Goal: Transaction & Acquisition: Purchase product/service

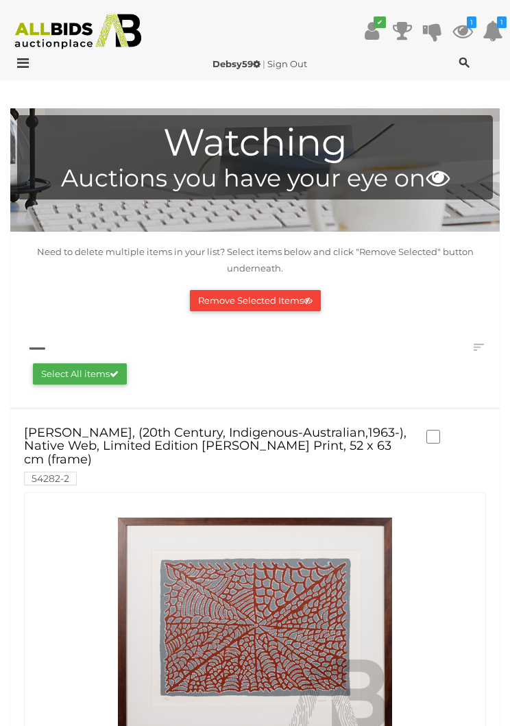
click at [460, 26] on icon at bounding box center [462, 31] width 21 height 25
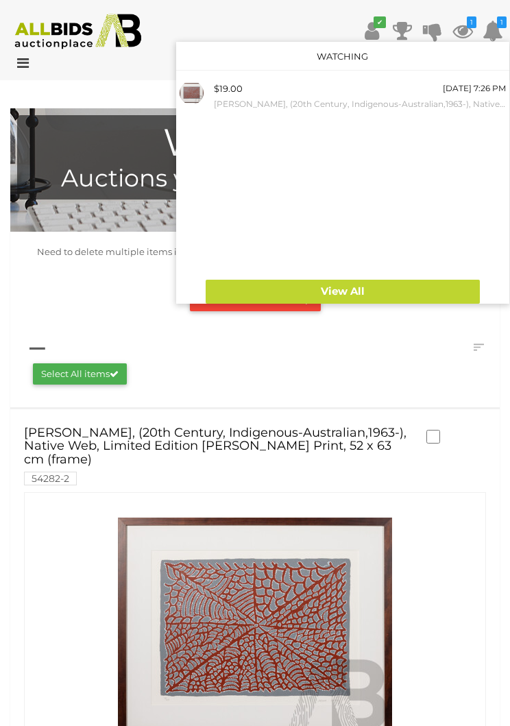
click at [396, 289] on link "View All" at bounding box center [343, 292] width 274 height 24
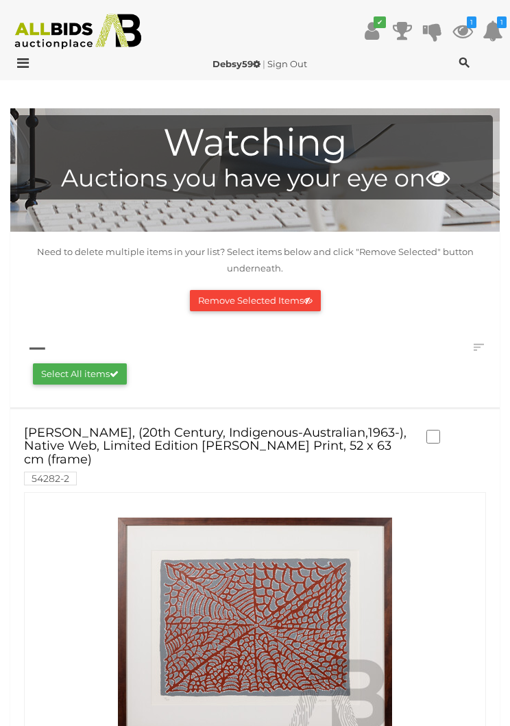
click at [19, 62] on icon at bounding box center [19, 63] width 19 height 14
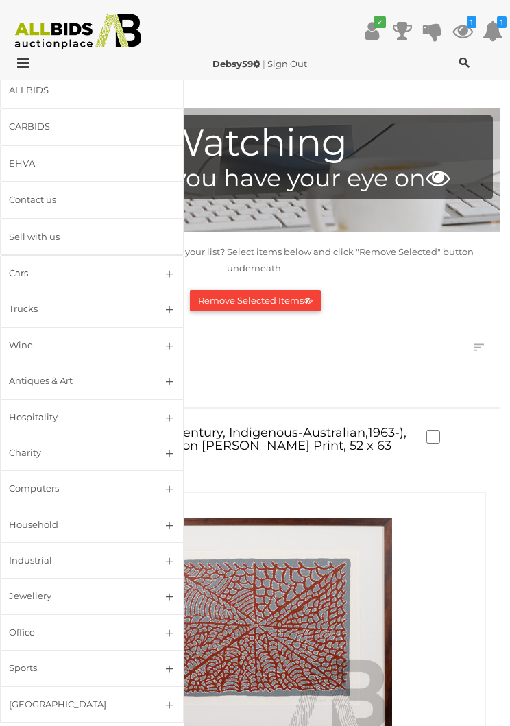
click at [167, 346] on link "Wine" at bounding box center [92, 345] width 184 height 36
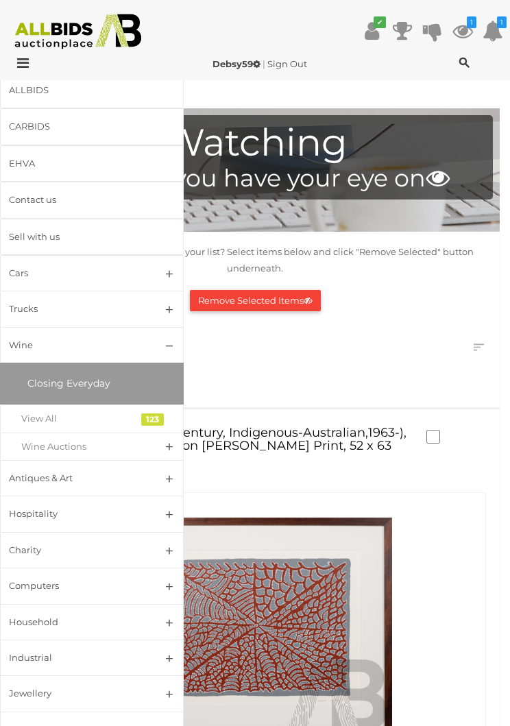
click at [73, 414] on div "View All" at bounding box center [81, 419] width 121 height 16
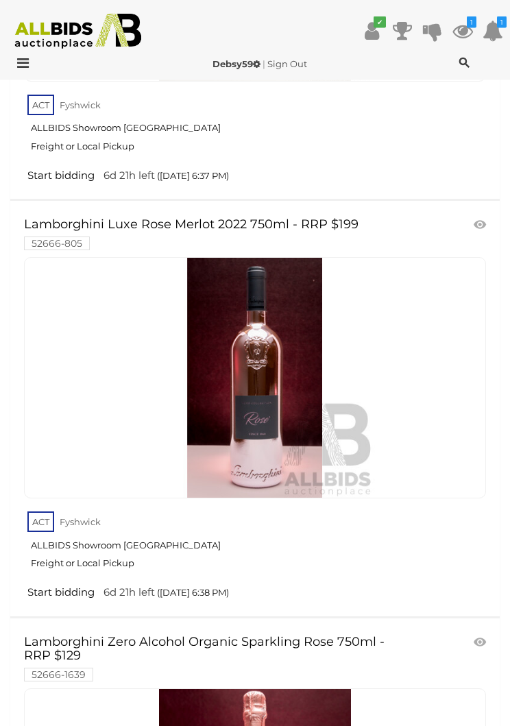
scroll to position [4584, 0]
click at [482, 218] on icon at bounding box center [480, 225] width 12 height 14
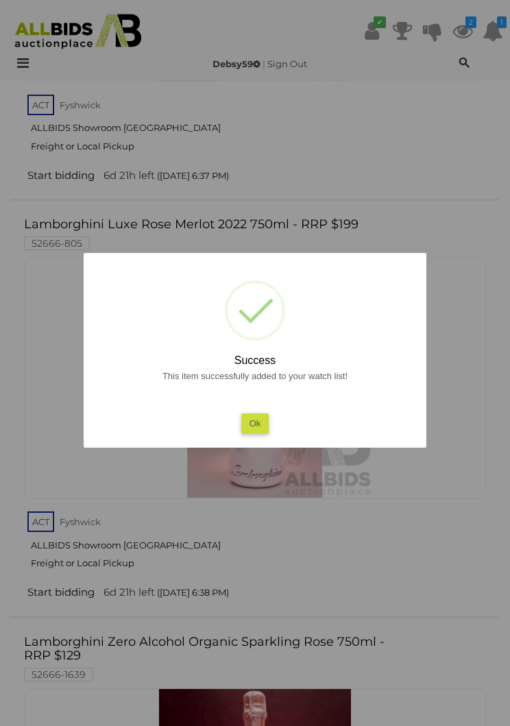
click at [249, 433] on button "Ok" at bounding box center [255, 423] width 28 height 20
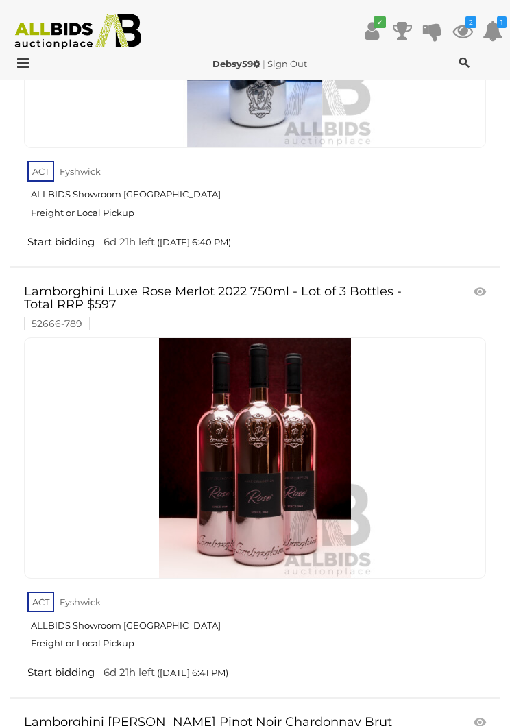
scroll to position [5741, 0]
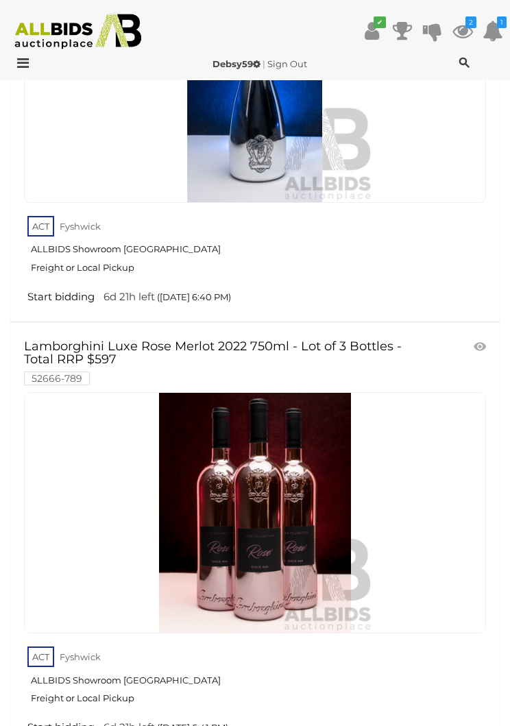
click at [481, 340] on icon at bounding box center [480, 347] width 12 height 14
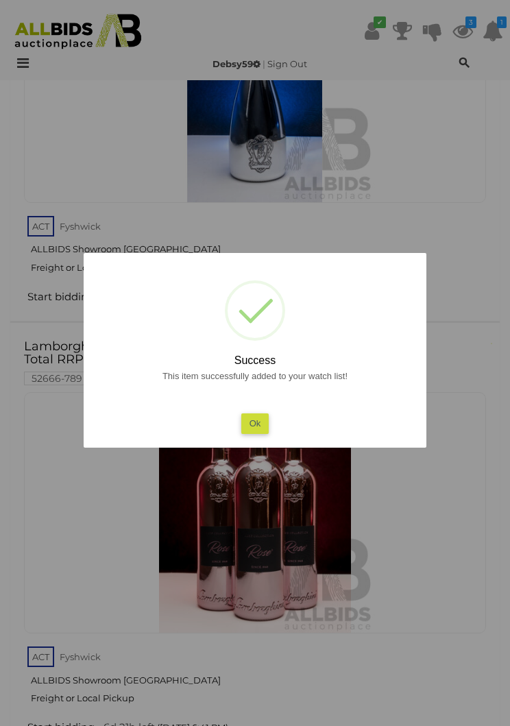
click at [258, 433] on button "Ok" at bounding box center [255, 423] width 28 height 20
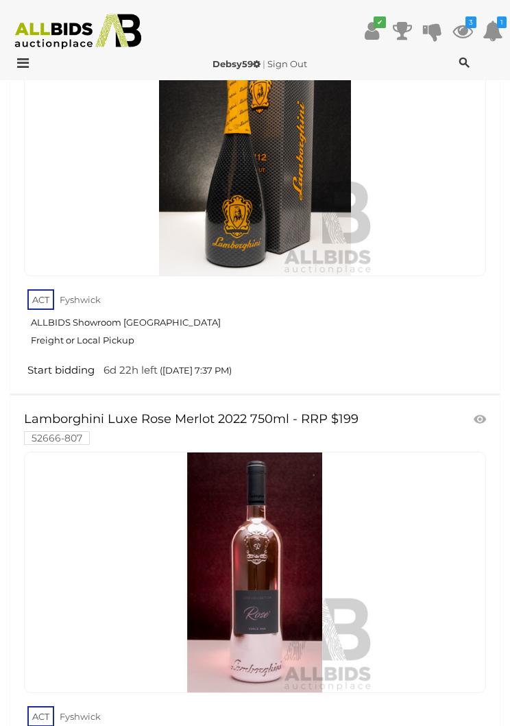
scroll to position [20887, 0]
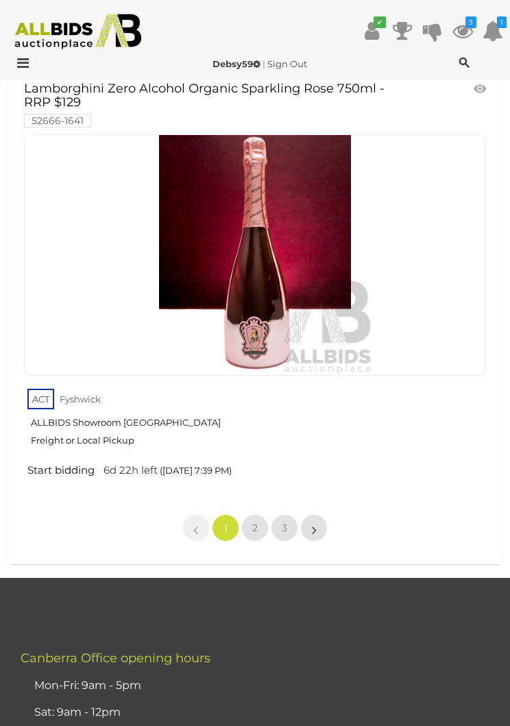
click at [252, 514] on link "2" at bounding box center [254, 527] width 27 height 27
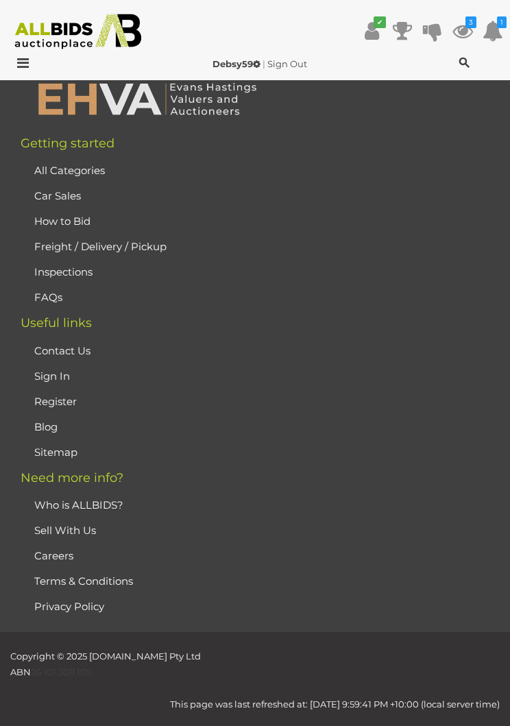
scroll to position [217, 0]
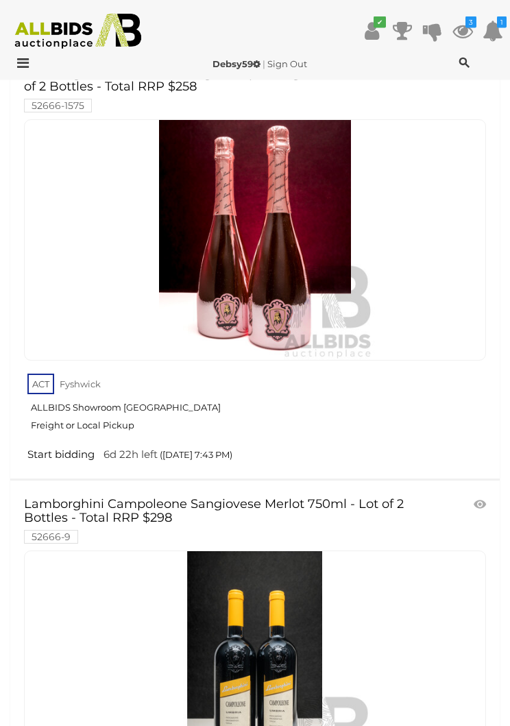
scroll to position [1718, 0]
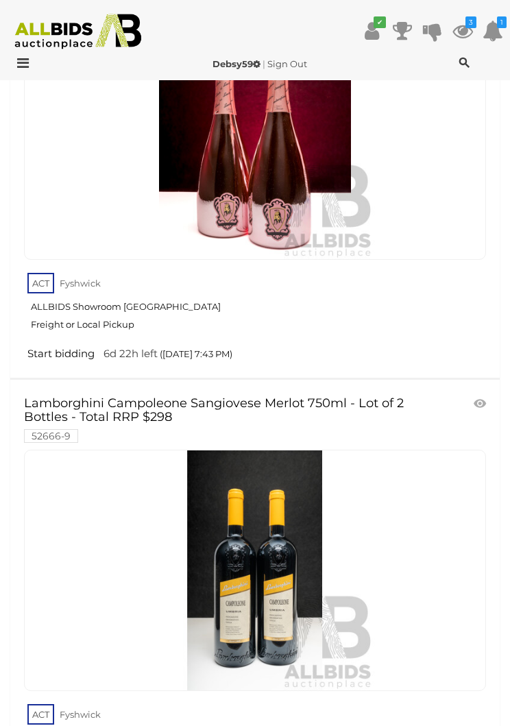
click at [320, 397] on link "Lamborghini Campoleone Sangiovese Merlot 750ml - Lot of 2 Bottles - Total RRP $…" at bounding box center [218, 419] width 389 height 45
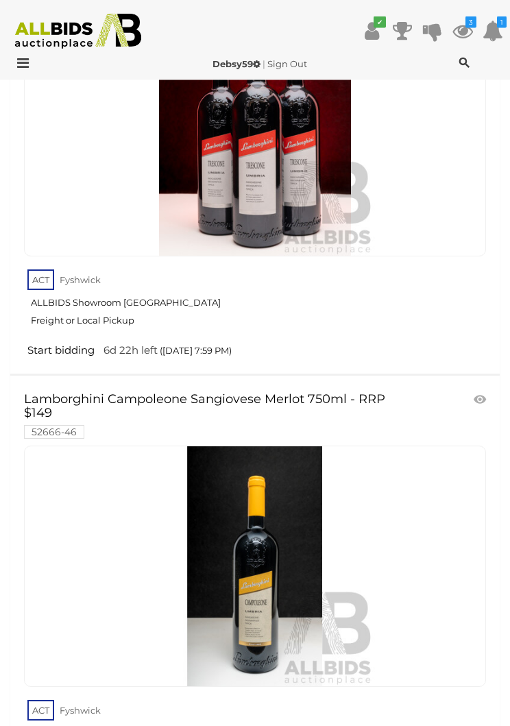
scroll to position [8210, 0]
click at [474, 393] on icon at bounding box center [480, 400] width 12 height 14
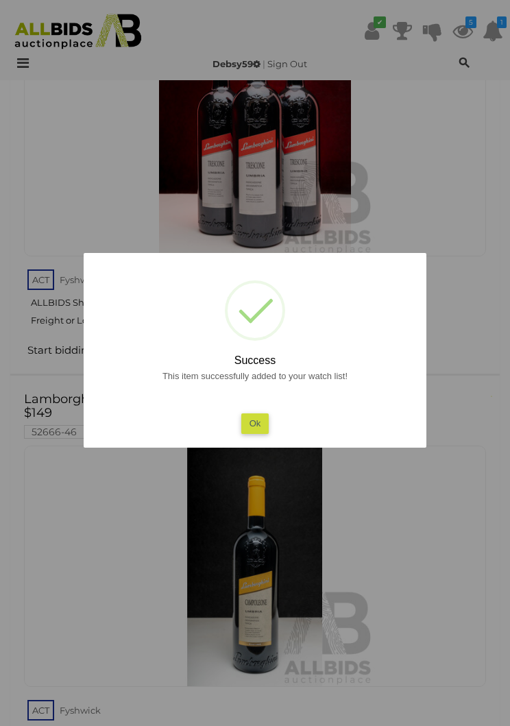
click at [254, 433] on button "Ok" at bounding box center [255, 423] width 28 height 20
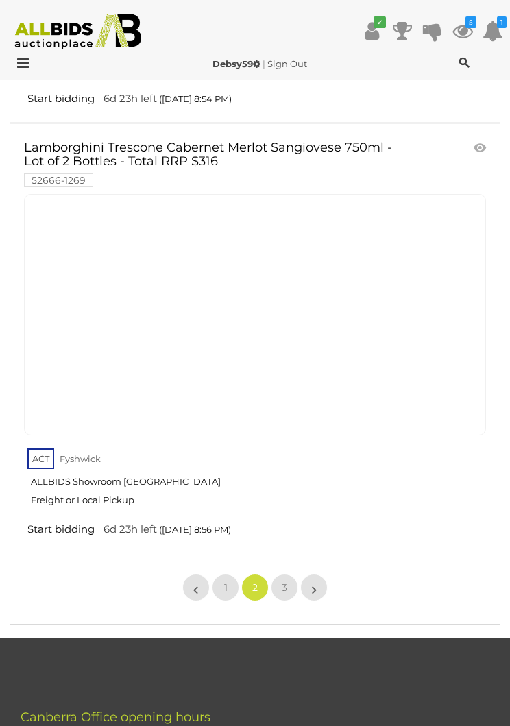
scroll to position [21443, 0]
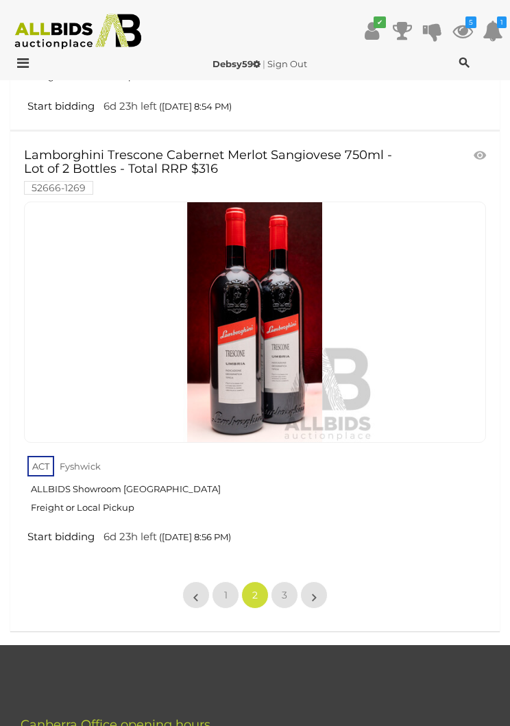
click at [281, 581] on link "3" at bounding box center [284, 594] width 27 height 27
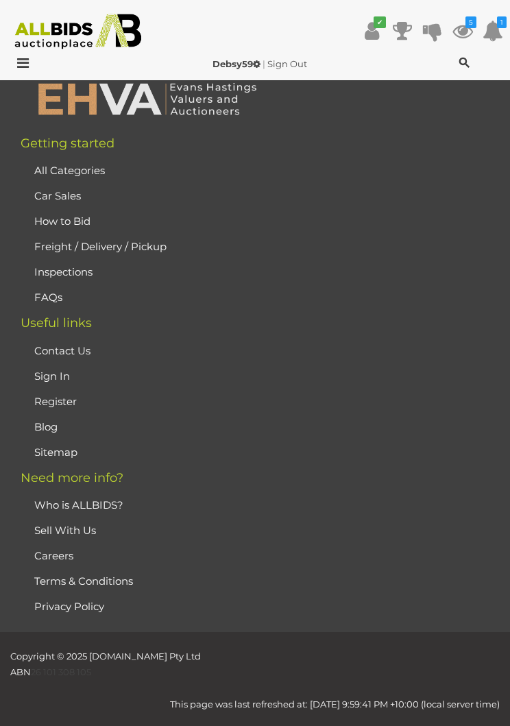
scroll to position [217, 0]
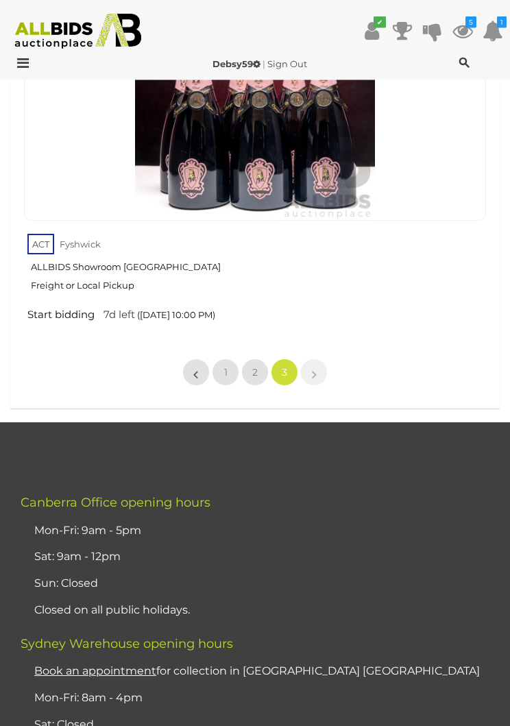
scroll to position [10049, 0]
click at [25, 59] on icon at bounding box center [19, 63] width 19 height 14
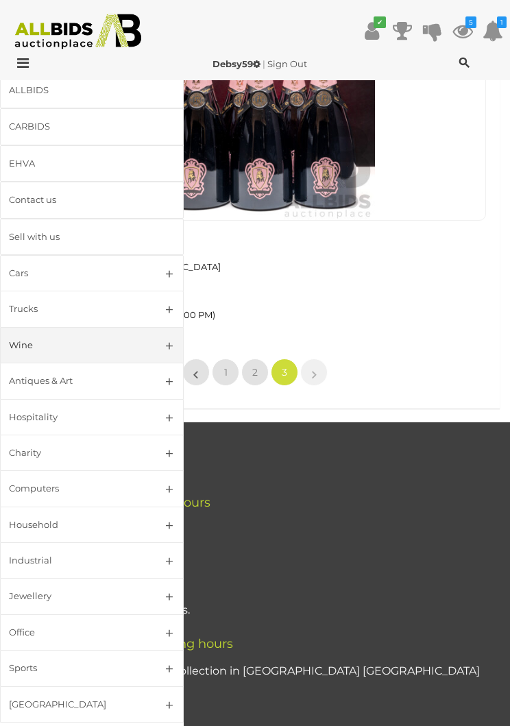
click at [177, 598] on link "Jewellery" at bounding box center [92, 596] width 184 height 36
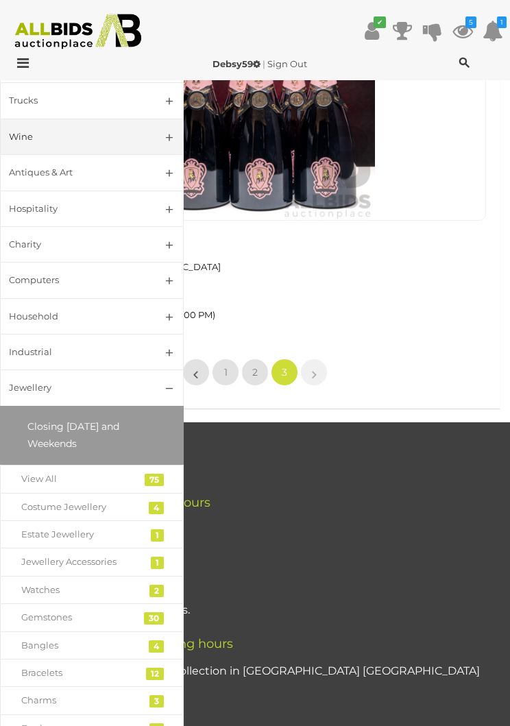
scroll to position [213, 0]
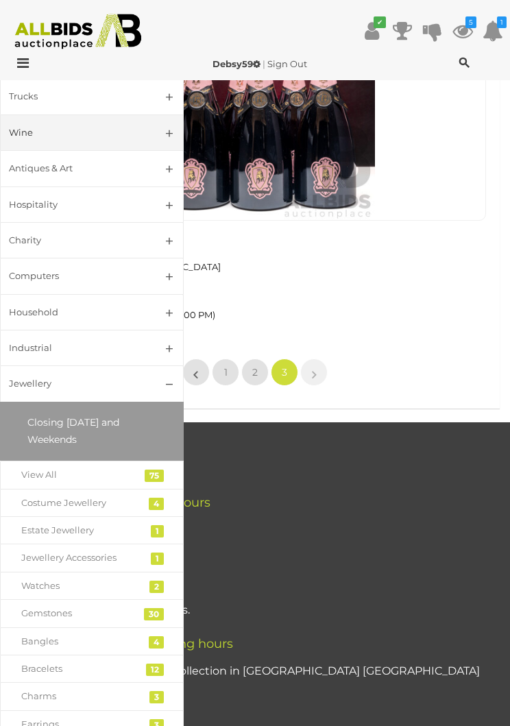
click at [36, 476] on div "View All" at bounding box center [81, 475] width 121 height 16
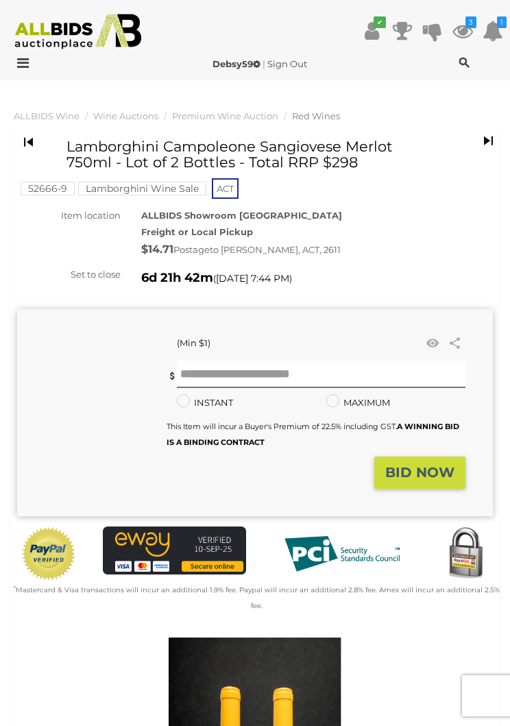
click at [437, 346] on icon at bounding box center [433, 344] width 18 height 14
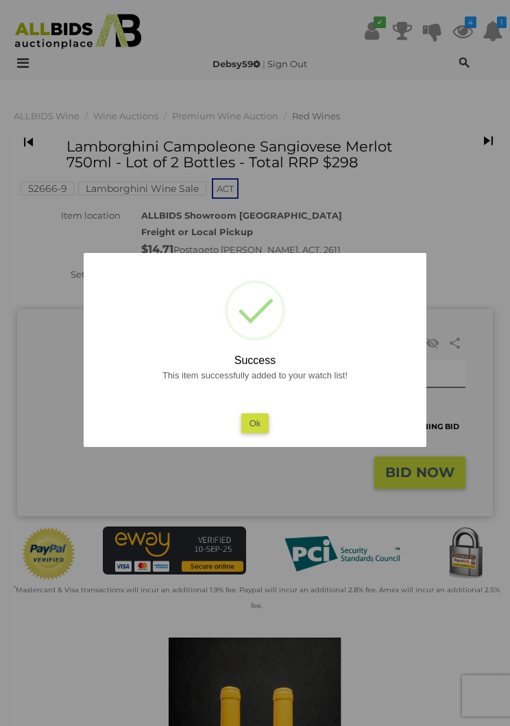
click at [252, 430] on button "Ok" at bounding box center [255, 423] width 28 height 20
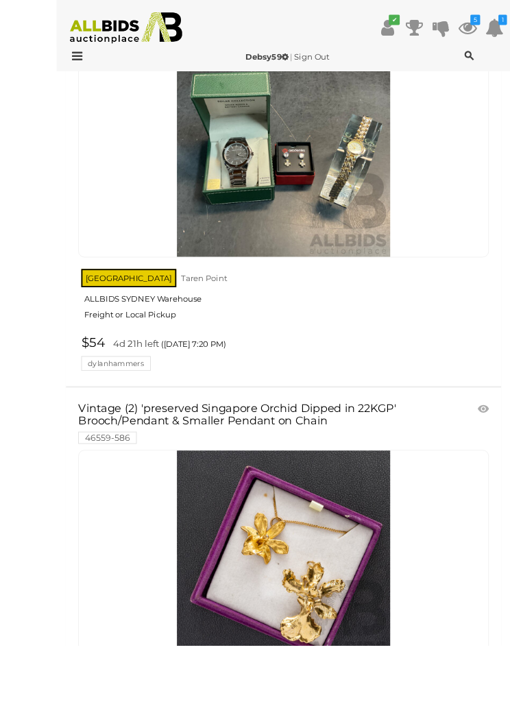
scroll to position [15195, 0]
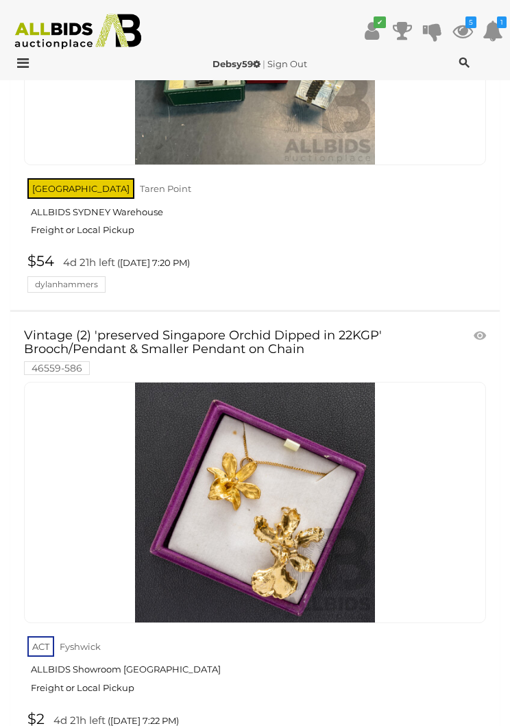
click at [306, 329] on link "Vintage (2) 'preserved Singapore Orchid Dipped in 22KGP' Brooch/Pendant & Small…" at bounding box center [218, 351] width 389 height 45
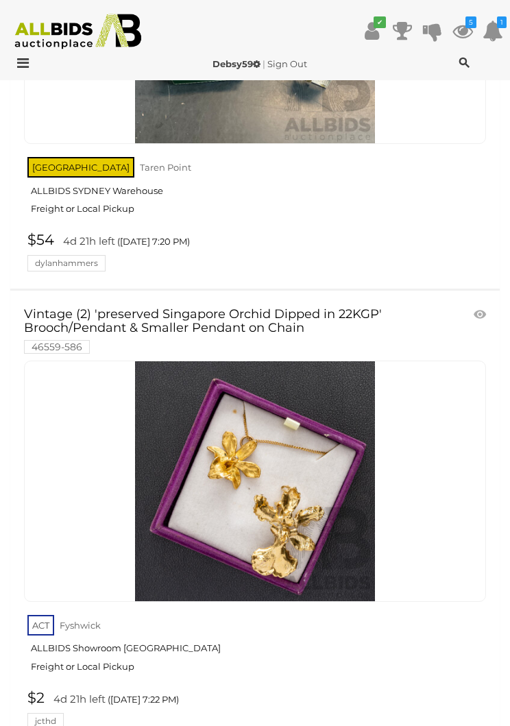
click at [484, 308] on icon at bounding box center [480, 315] width 12 height 14
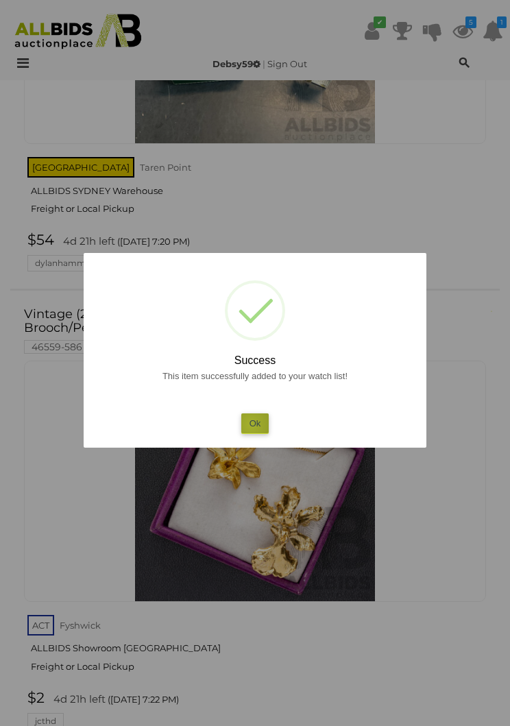
click at [251, 424] on button "Ok" at bounding box center [255, 423] width 28 height 20
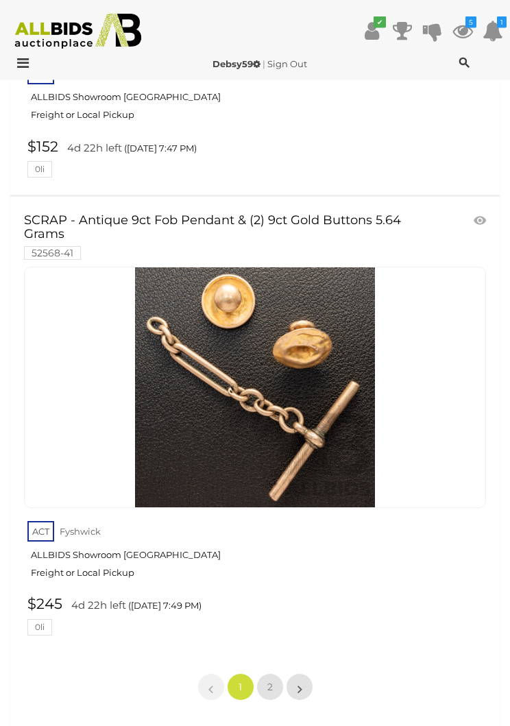
scroll to position [22708, 0]
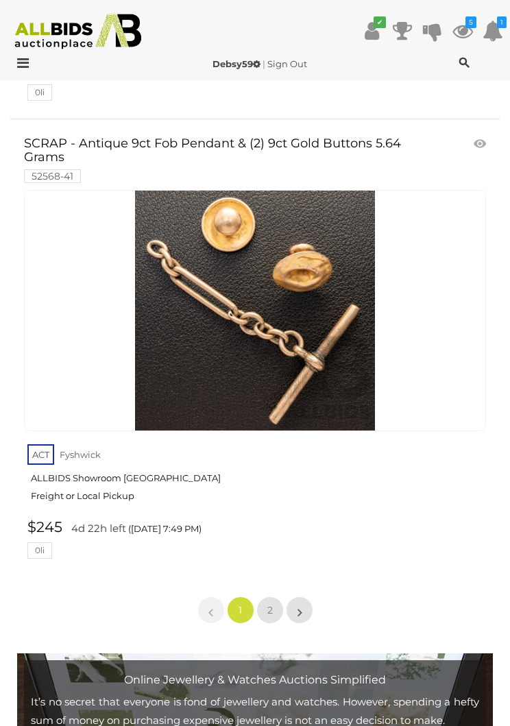
click at [295, 596] on link "»" at bounding box center [299, 609] width 27 height 27
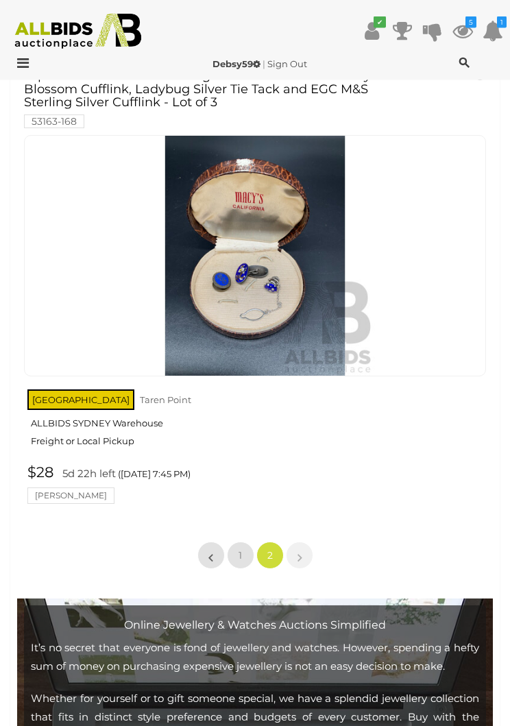
scroll to position [4056, 0]
click at [26, 63] on icon at bounding box center [19, 63] width 19 height 14
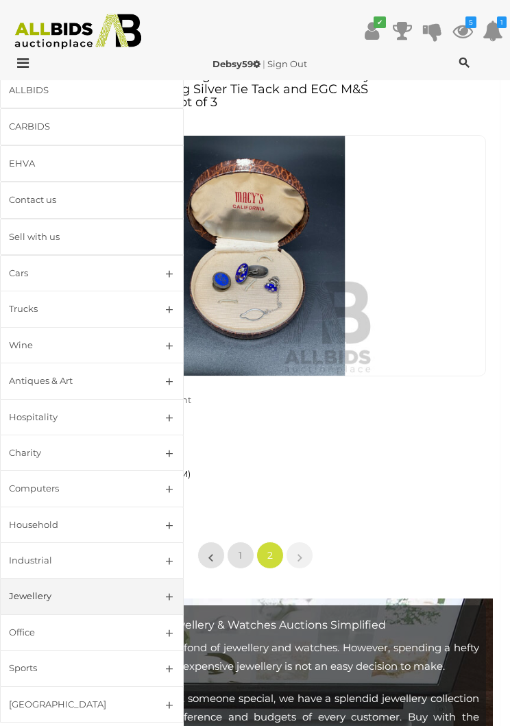
click at [175, 383] on link "Antiques & Art" at bounding box center [92, 381] width 184 height 36
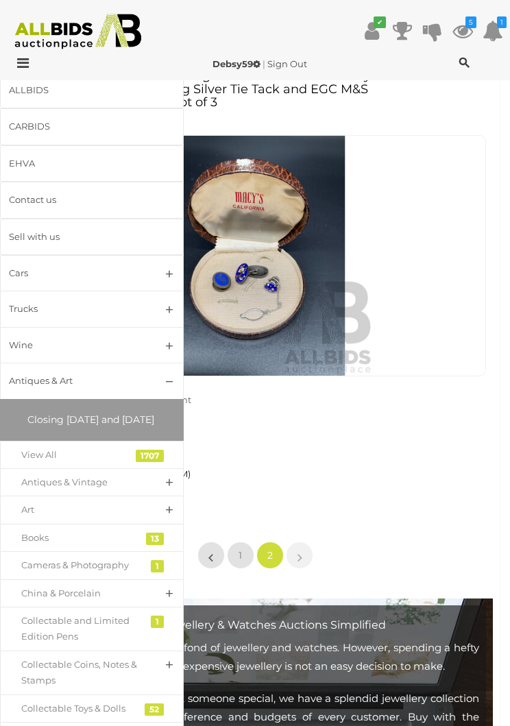
click at [48, 463] on div "View All" at bounding box center [81, 455] width 121 height 16
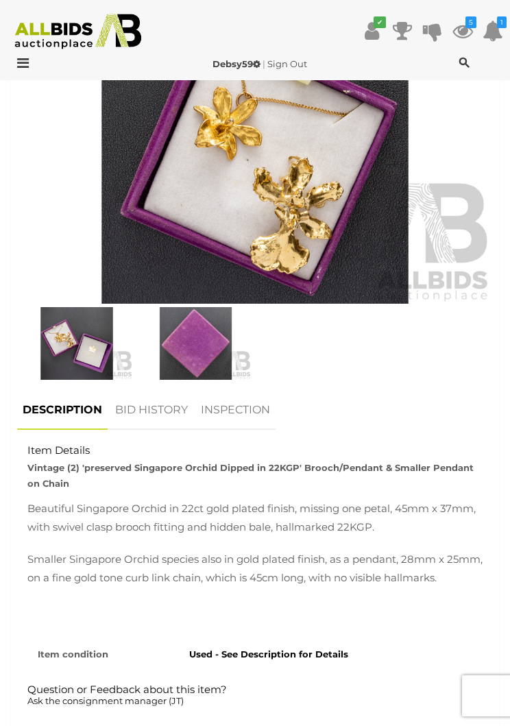
scroll to position [659, 0]
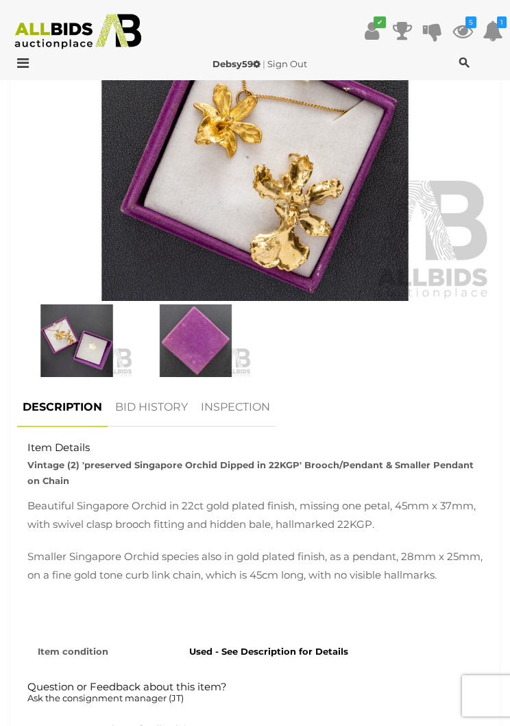
click at [80, 319] on img at bounding box center [77, 340] width 112 height 72
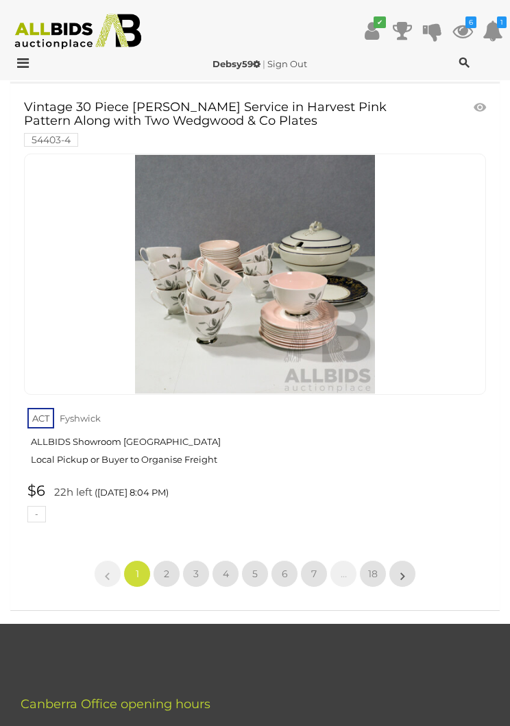
scroll to position [22703, 0]
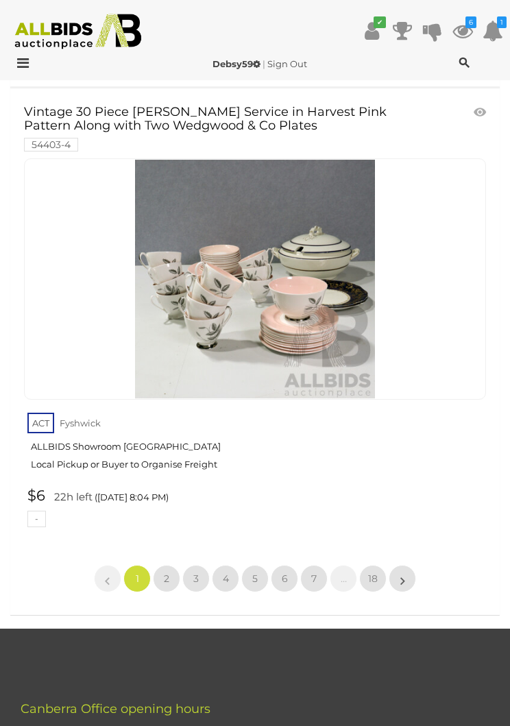
click at [374, 572] on span "18" at bounding box center [373, 578] width 10 height 12
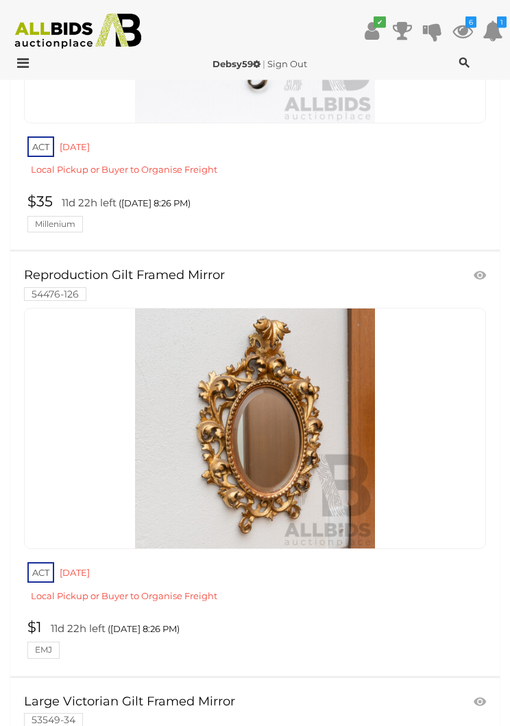
scroll to position [4007, 0]
click at [480, 269] on icon at bounding box center [480, 276] width 12 height 14
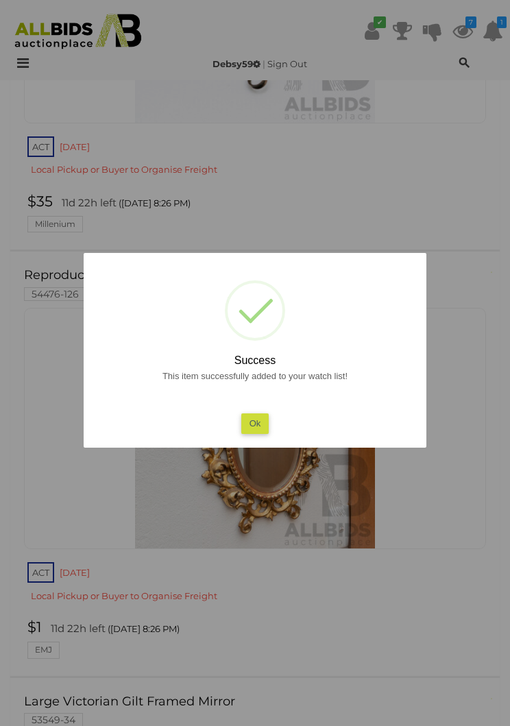
click at [256, 433] on button "Ok" at bounding box center [255, 423] width 28 height 20
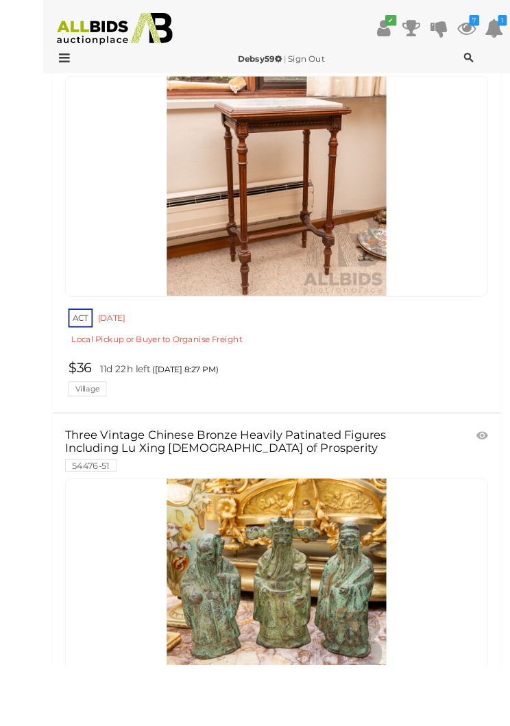
scroll to position [5232, 0]
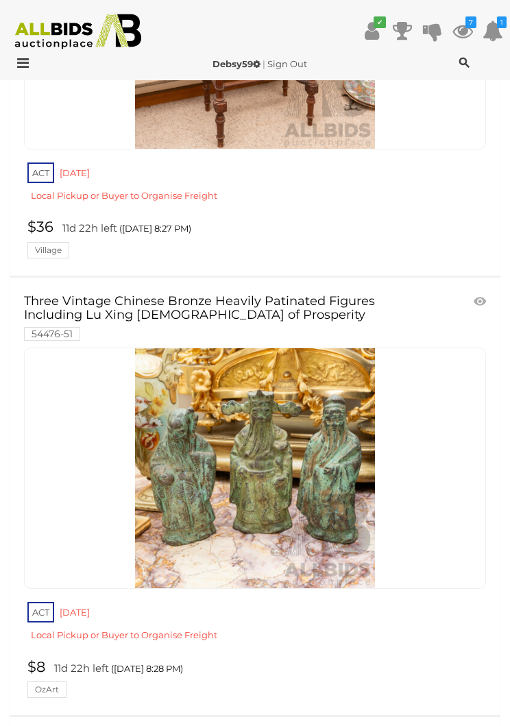
click at [483, 295] on icon at bounding box center [480, 302] width 12 height 14
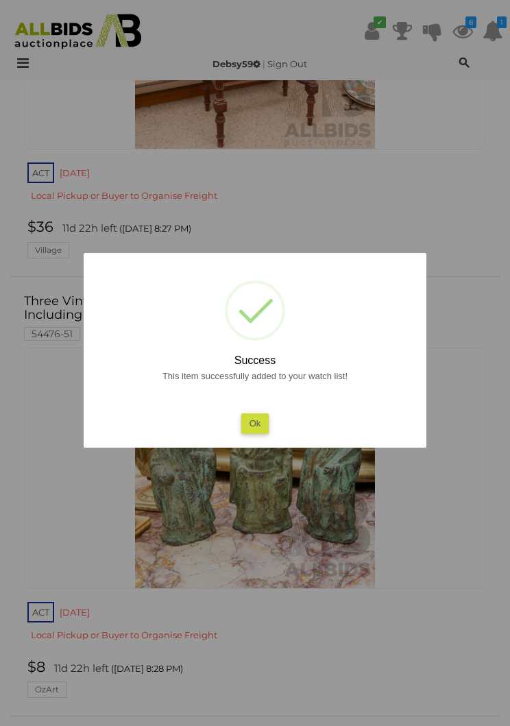
click at [263, 433] on button "Ok" at bounding box center [255, 423] width 28 height 20
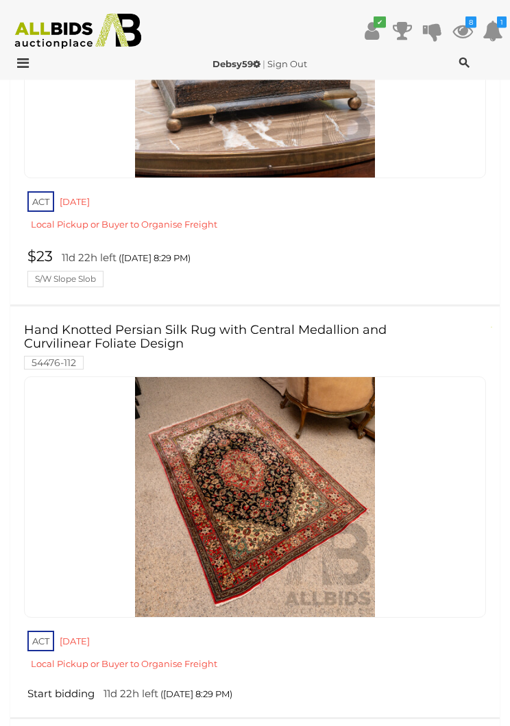
scroll to position [6555, 0]
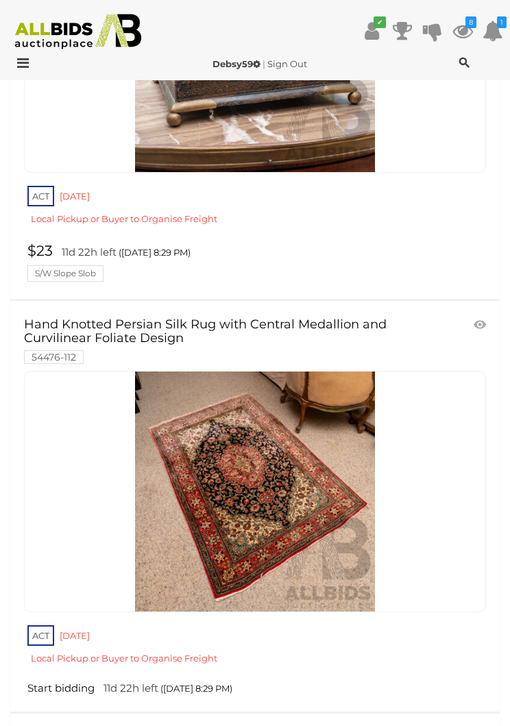
click at [162, 318] on link "Hand Knotted Persian Silk Rug with Central Medallion and Curvilinear Foliate De…" at bounding box center [218, 340] width 389 height 45
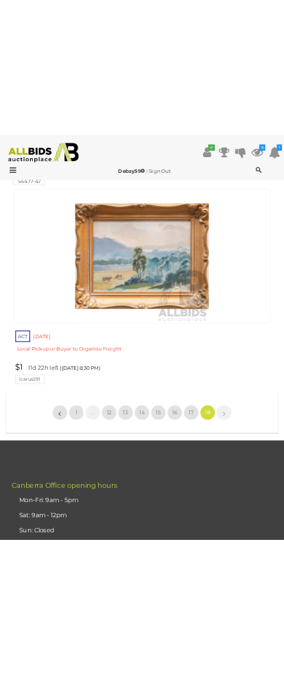
scroll to position [7976, 0]
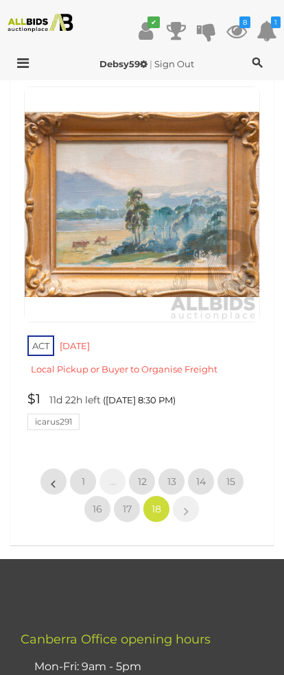
click at [227, 392] on link "$1 11d 22h left (23/09/2025 8:30 PM) icarus291" at bounding box center [143, 411] width 239 height 38
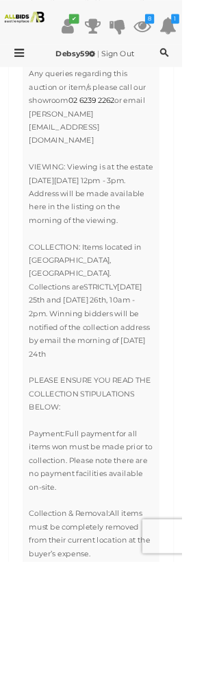
scroll to position [1708, 0]
click at [155, 452] on span "PLEASE ENSURE YOU READ THE COLLECTION STIPULATIONS BELOW:" at bounding box center [108, 473] width 147 height 43
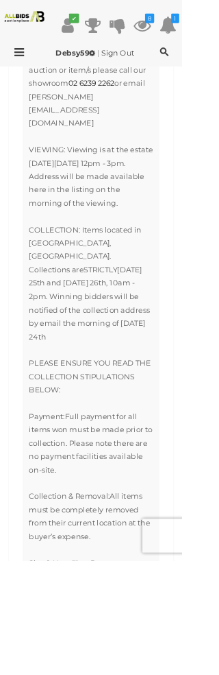
scroll to position [1727, 0]
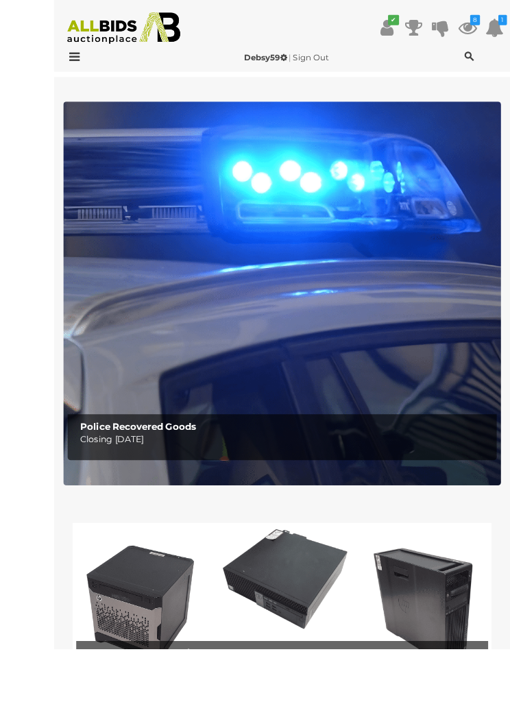
scroll to position [85, 0]
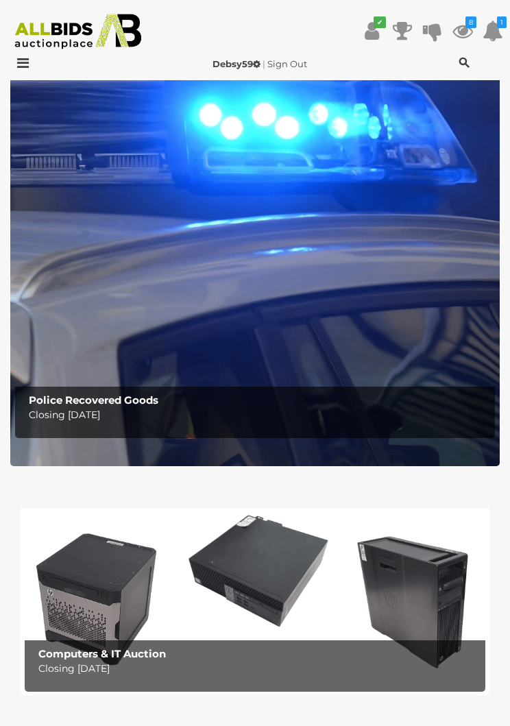
click at [28, 64] on icon at bounding box center [19, 63] width 19 height 14
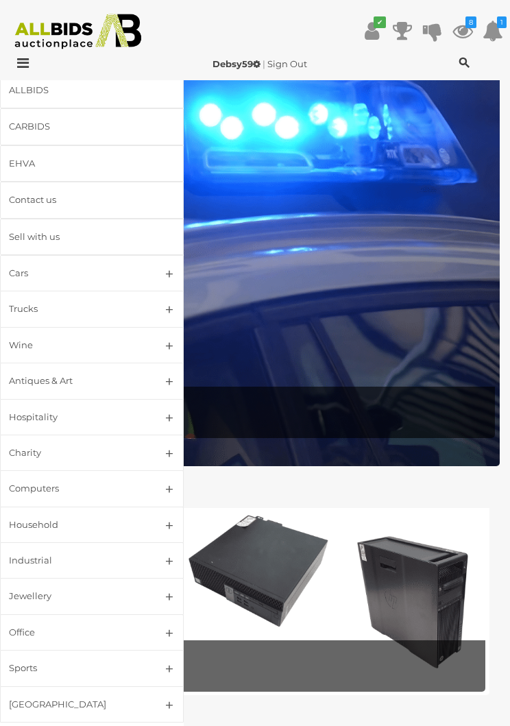
click at [169, 385] on link "Antiques & Art" at bounding box center [92, 381] width 184 height 36
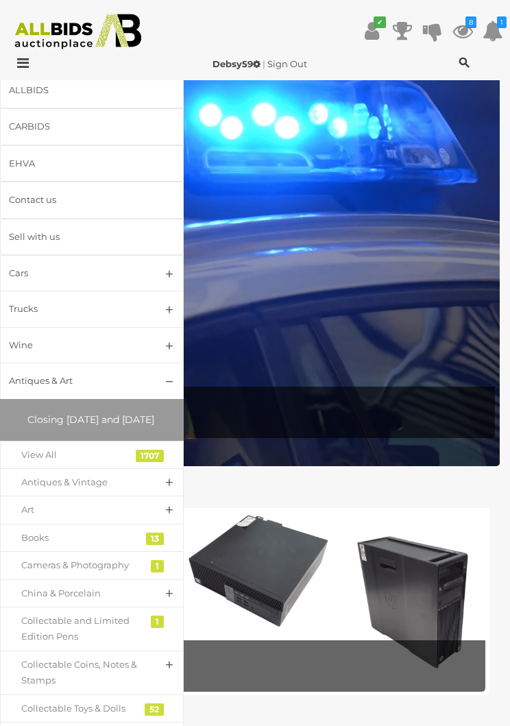
click at [157, 469] on link "View All" at bounding box center [92, 455] width 184 height 28
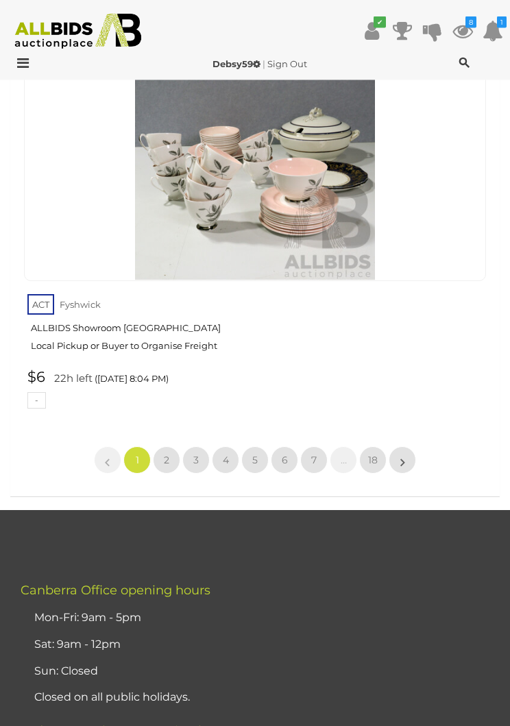
scroll to position [22759, 0]
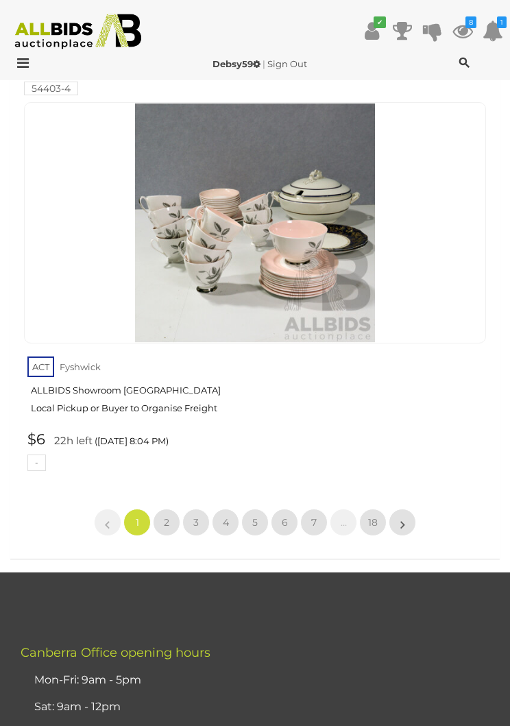
click at [372, 516] on span "18" at bounding box center [373, 522] width 10 height 12
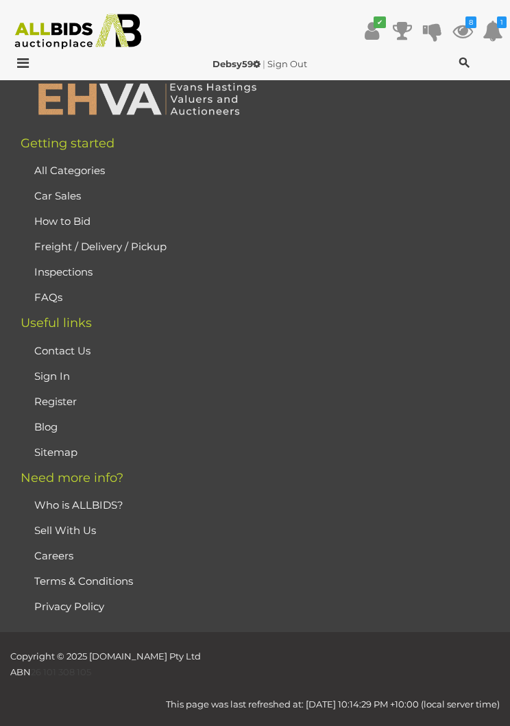
scroll to position [307, 0]
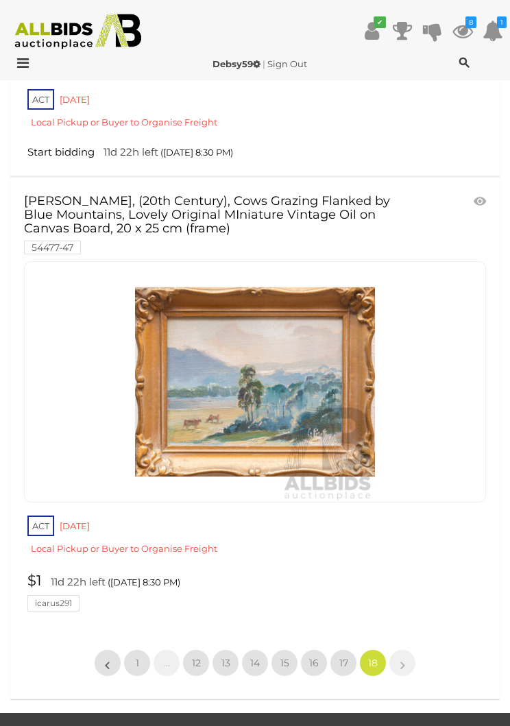
scroll to position [7504, 0]
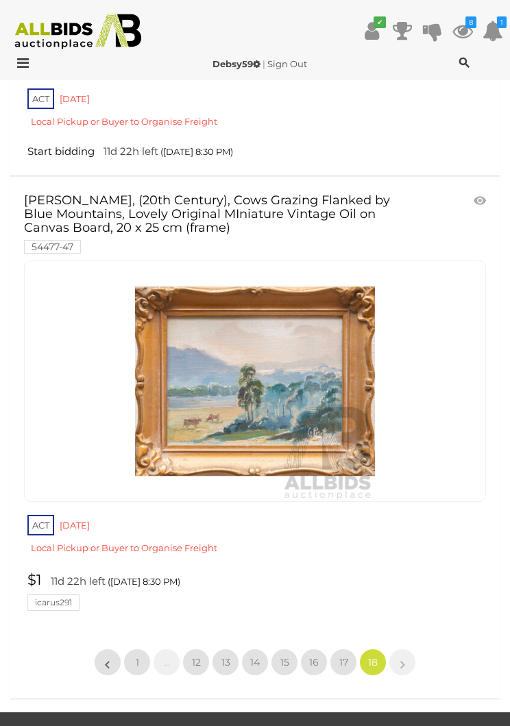
click at [344, 656] on span "17" at bounding box center [343, 662] width 9 height 12
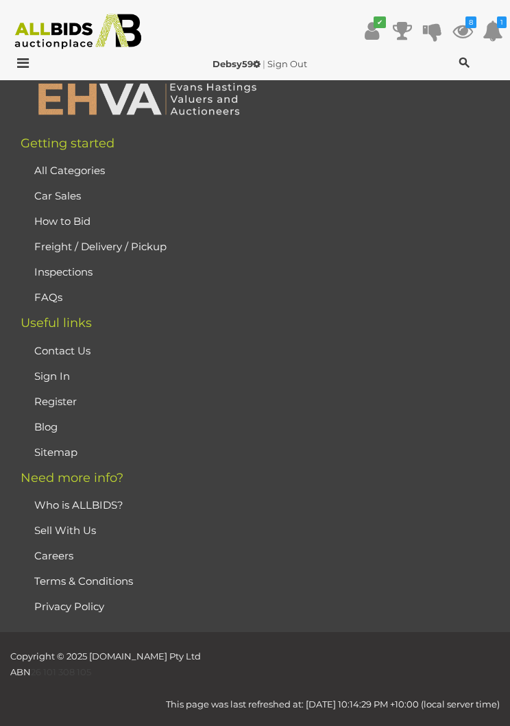
scroll to position [307, 0]
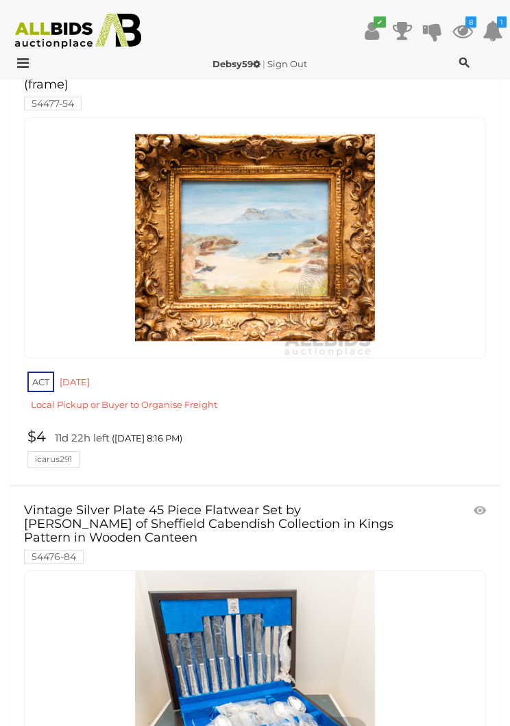
scroll to position [17318, 0]
click at [481, 504] on icon at bounding box center [480, 511] width 12 height 14
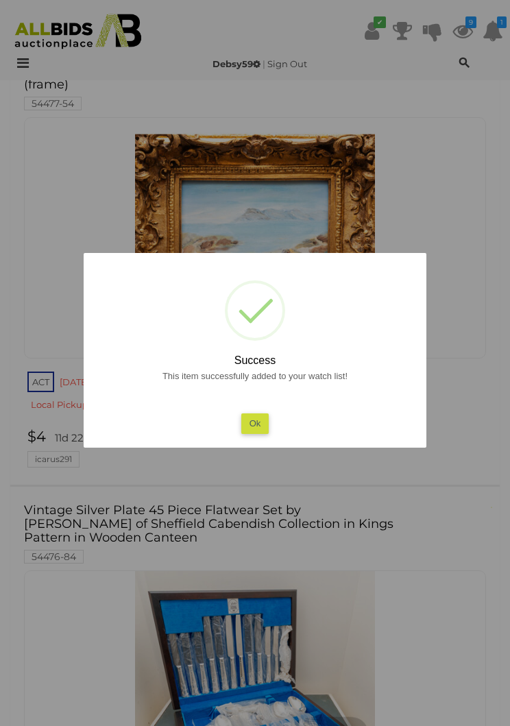
click at [261, 431] on button "Ok" at bounding box center [255, 423] width 28 height 20
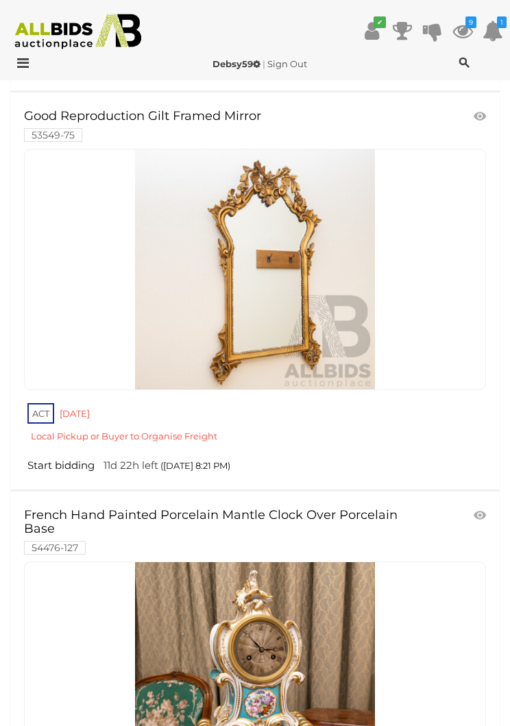
scroll to position [21268, 0]
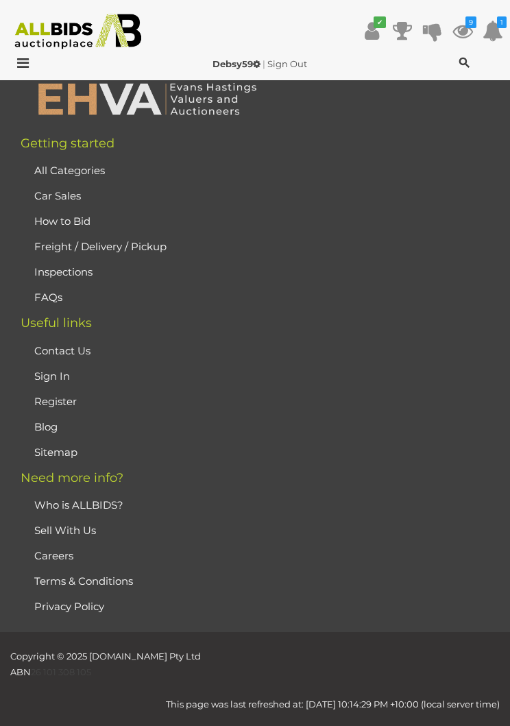
scroll to position [307, 0]
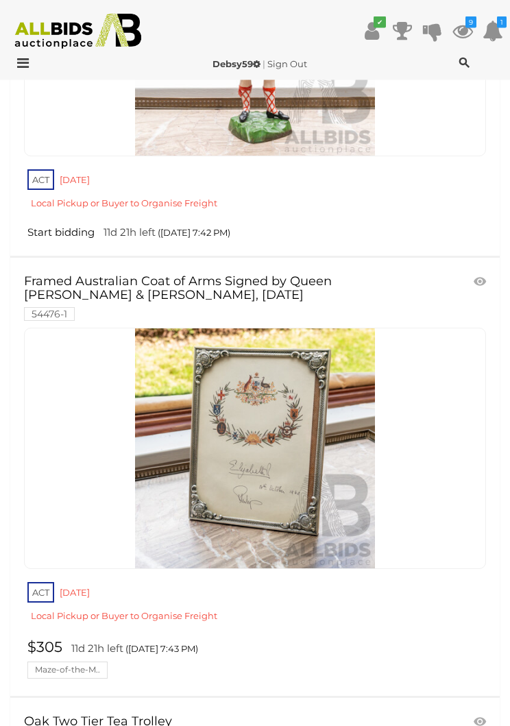
scroll to position [1430, 0]
click at [486, 277] on span at bounding box center [487, 283] width 3 height 12
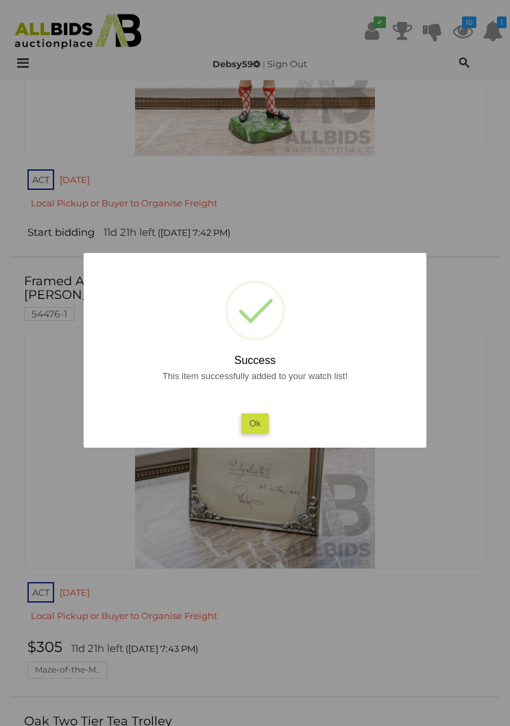
click at [258, 431] on button "Ok" at bounding box center [255, 423] width 28 height 20
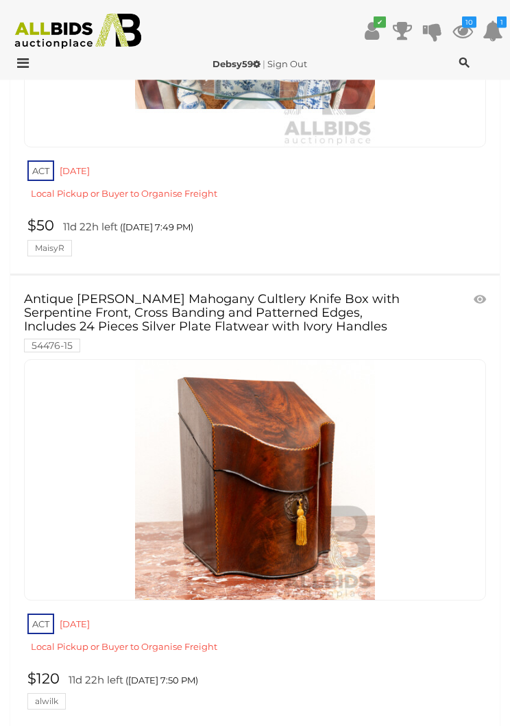
scroll to position [10482, 0]
click at [330, 293] on link "Antique George III Mahogany Cultlery Knife Box with Serpentine Front, Cross Ban…" at bounding box center [218, 322] width 389 height 58
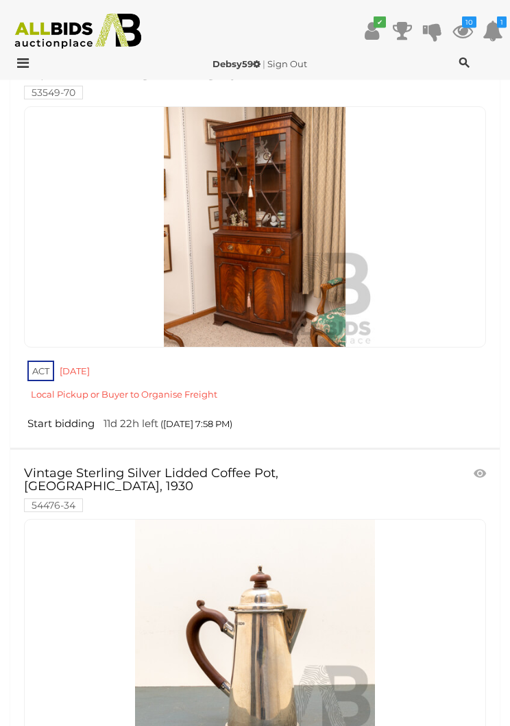
scroll to position [21218, 0]
click at [482, 467] on icon at bounding box center [480, 474] width 12 height 14
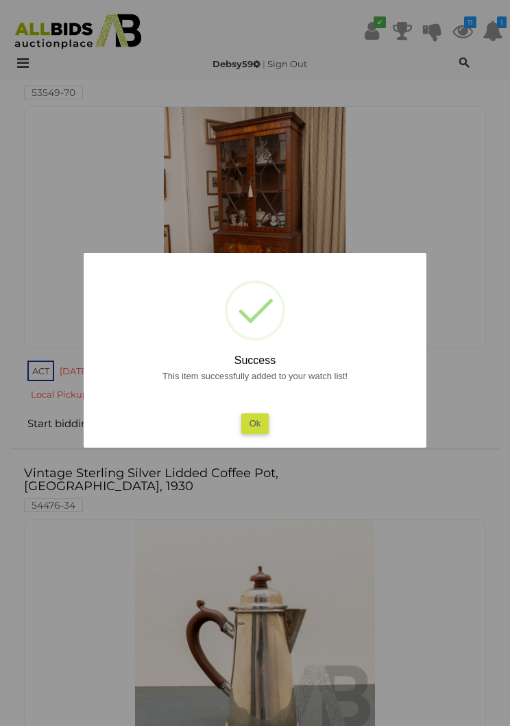
click at [247, 433] on button "Ok" at bounding box center [255, 423] width 28 height 20
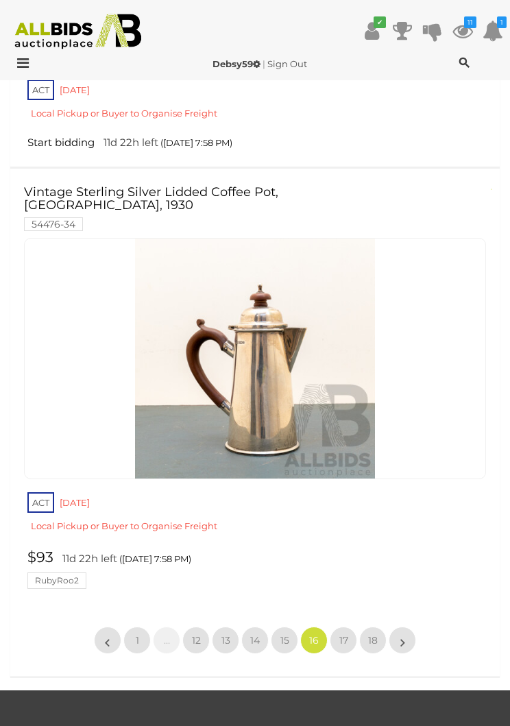
click at [281, 634] on span "15" at bounding box center [284, 640] width 9 height 12
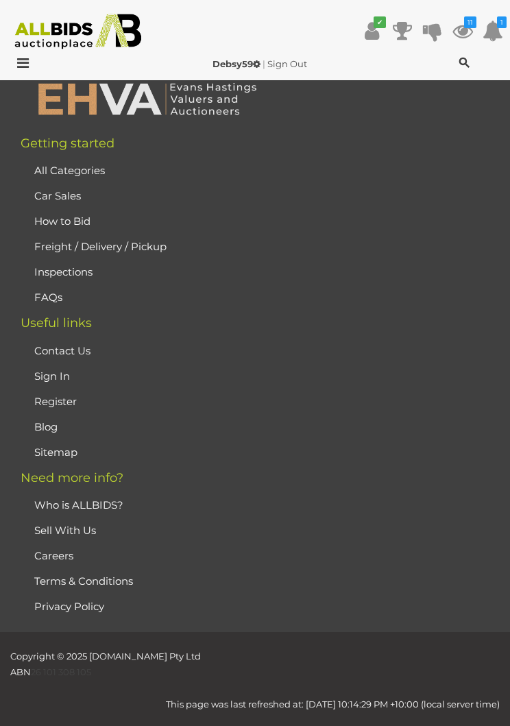
scroll to position [307, 0]
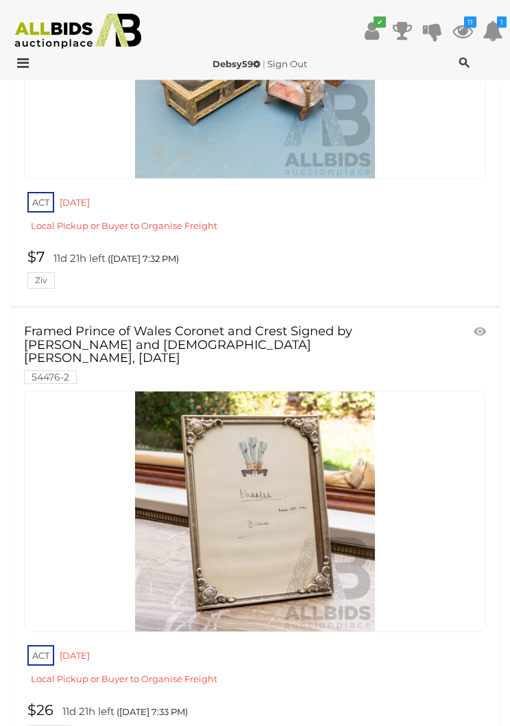
scroll to position [10189, 0]
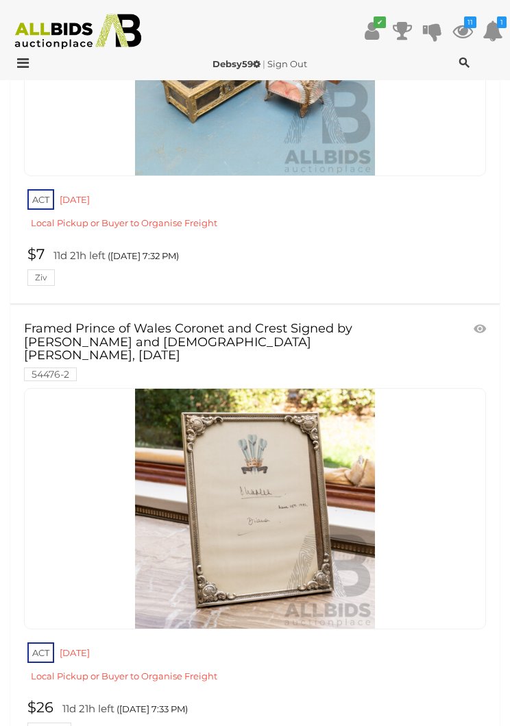
click at [486, 324] on span at bounding box center [487, 330] width 3 height 12
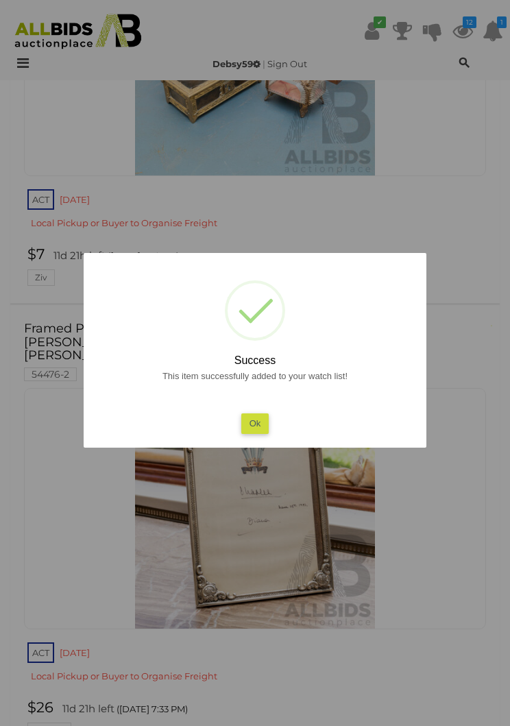
click at [254, 433] on button "Ok" at bounding box center [255, 423] width 28 height 20
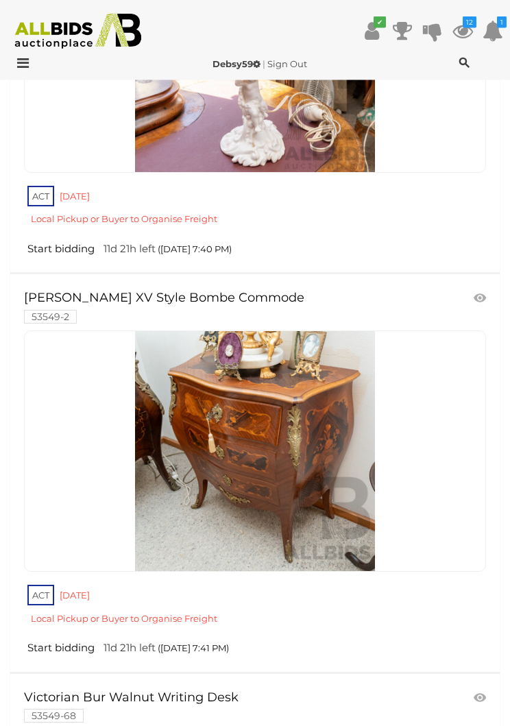
scroll to position [20418, 0]
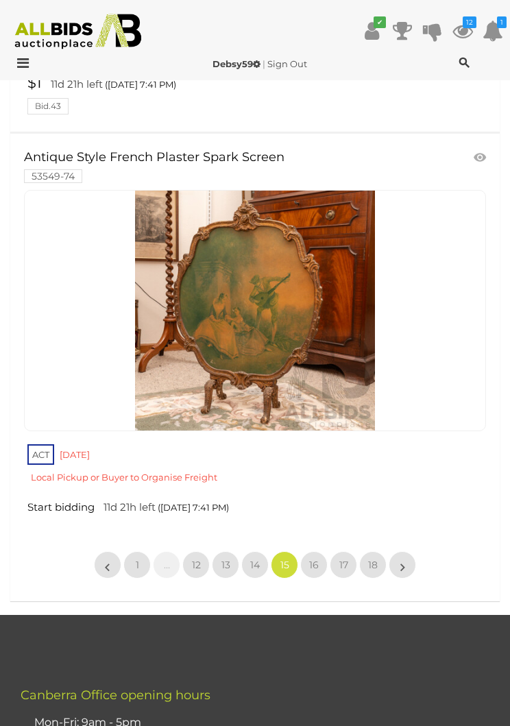
click at [255, 559] on span "14" at bounding box center [255, 565] width 10 height 12
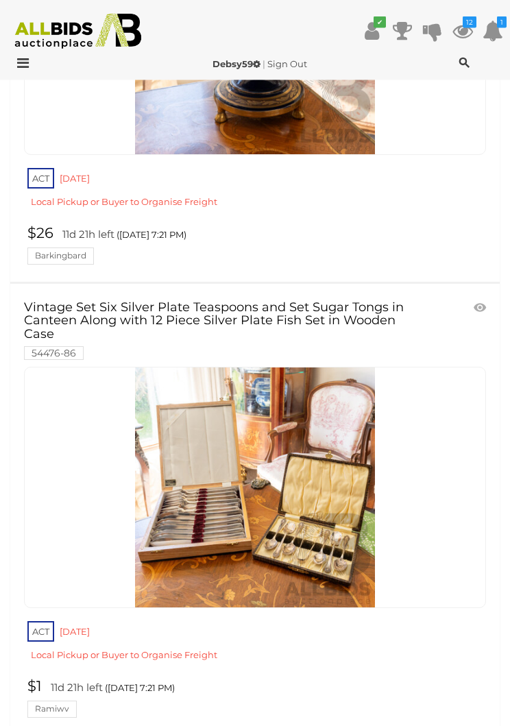
scroll to position [21288, 0]
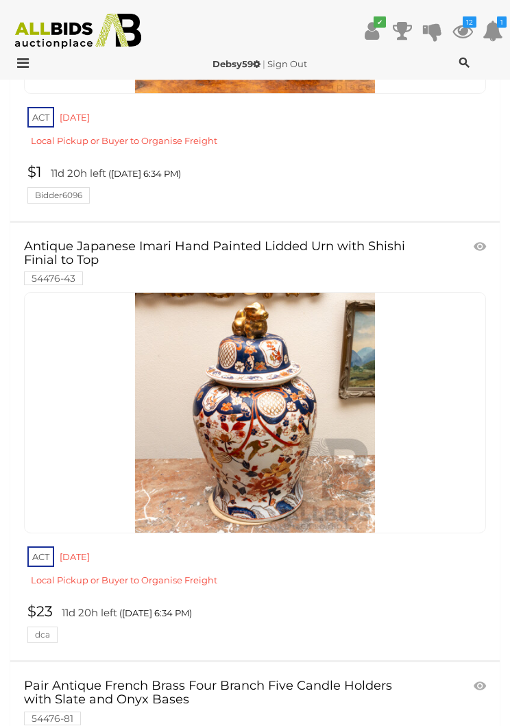
scroll to position [4152, 0]
click at [480, 240] on icon at bounding box center [480, 247] width 12 height 14
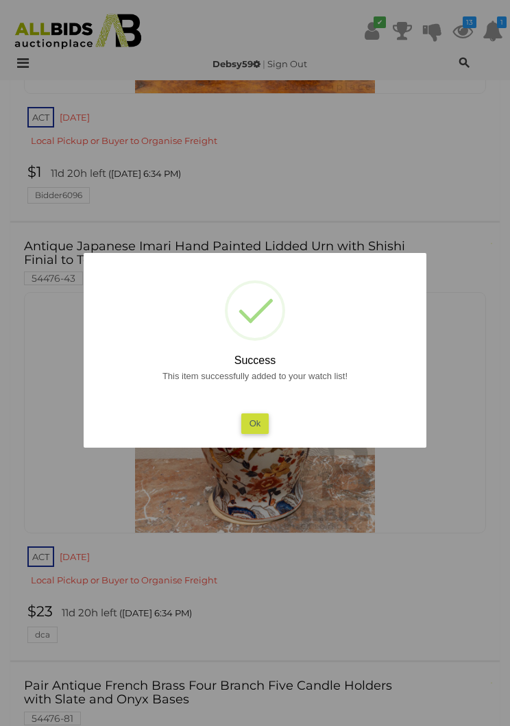
click at [263, 433] on button "Ok" at bounding box center [255, 423] width 28 height 20
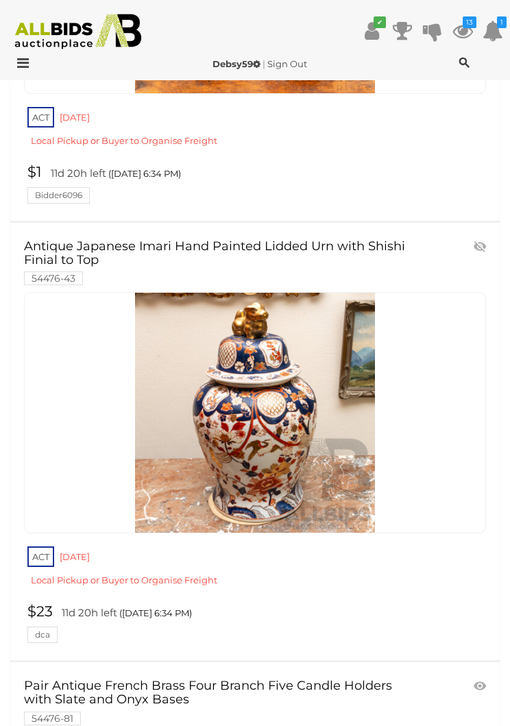
click at [262, 240] on link "Antique Japanese Imari Hand Painted Lidded Urn with Shishi Finial to Top 54476-…" at bounding box center [218, 262] width 389 height 45
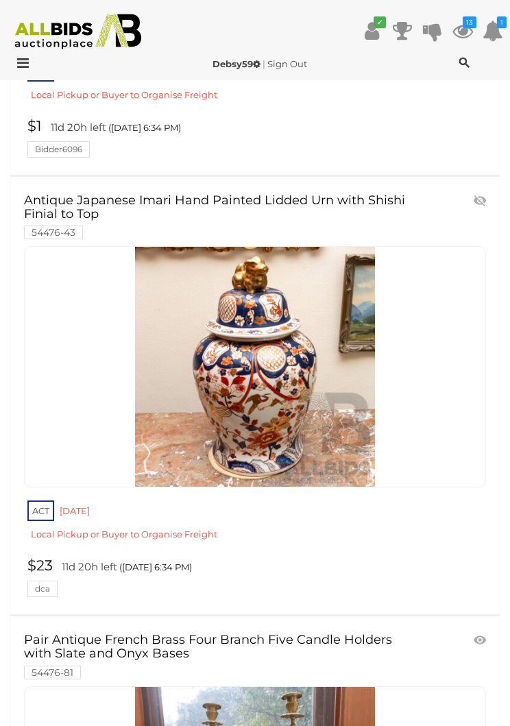
click at [487, 196] on span at bounding box center [487, 202] width 3 height 12
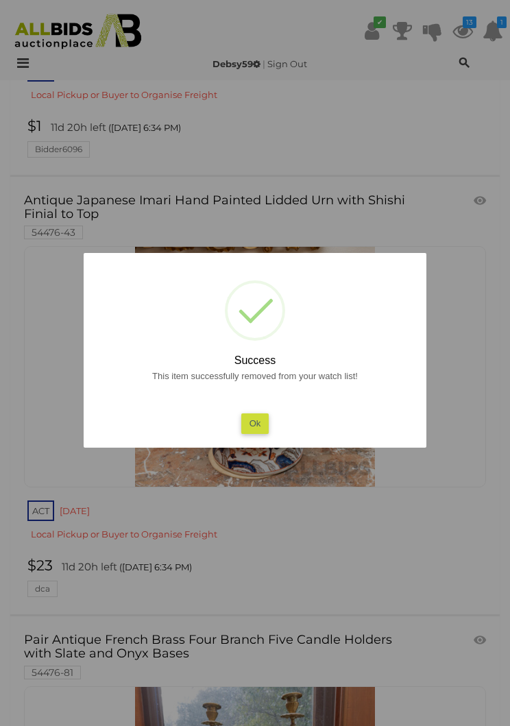
click at [252, 419] on button "Ok" at bounding box center [255, 423] width 28 height 20
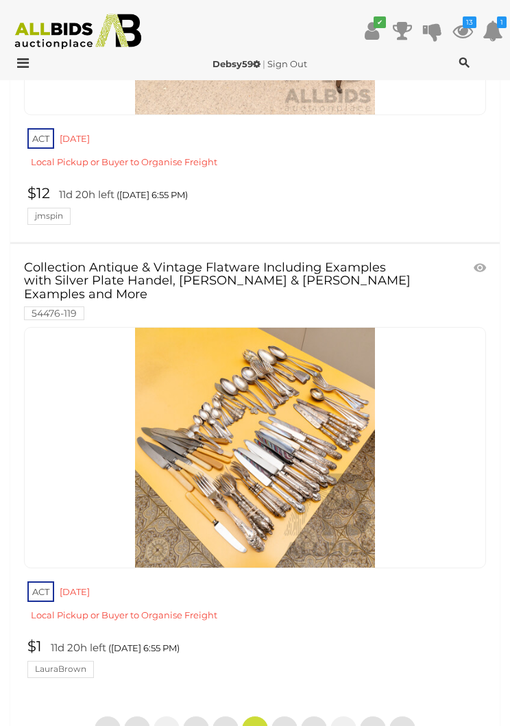
scroll to position [21578, 0]
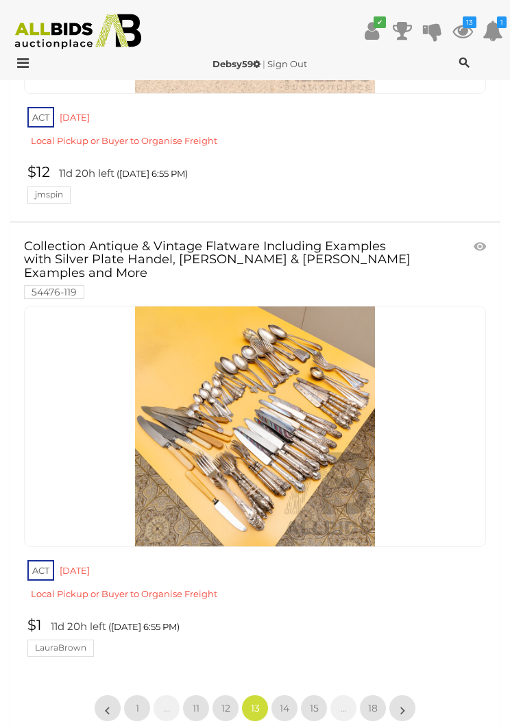
click at [234, 694] on link "12" at bounding box center [225, 707] width 27 height 27
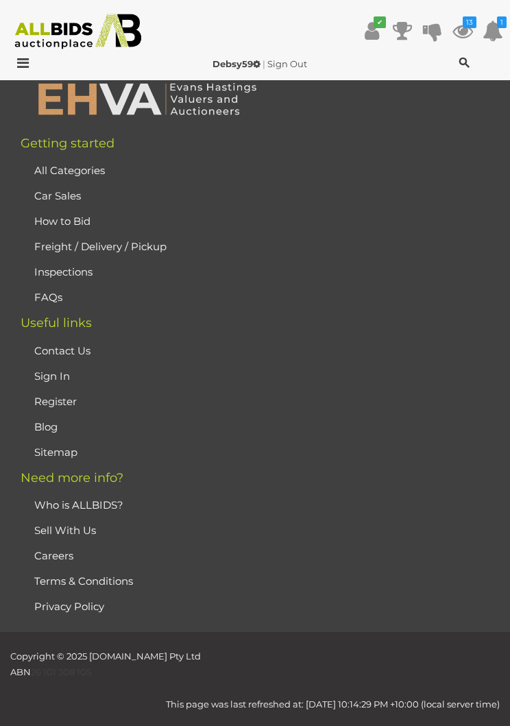
scroll to position [307, 0]
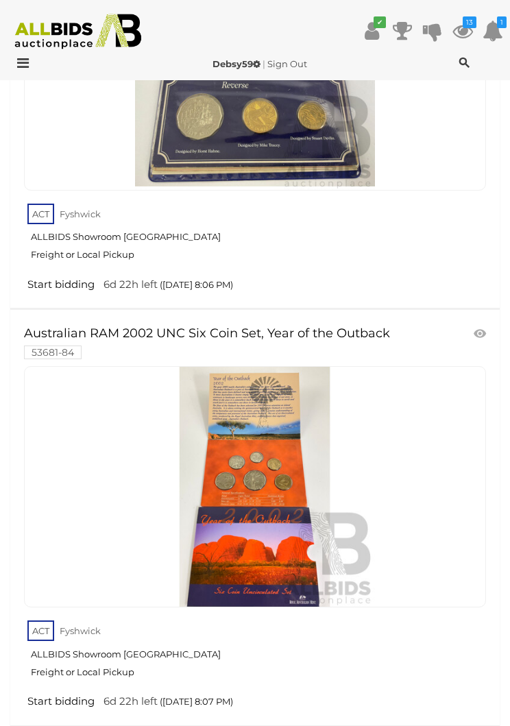
scroll to position [3131, 0]
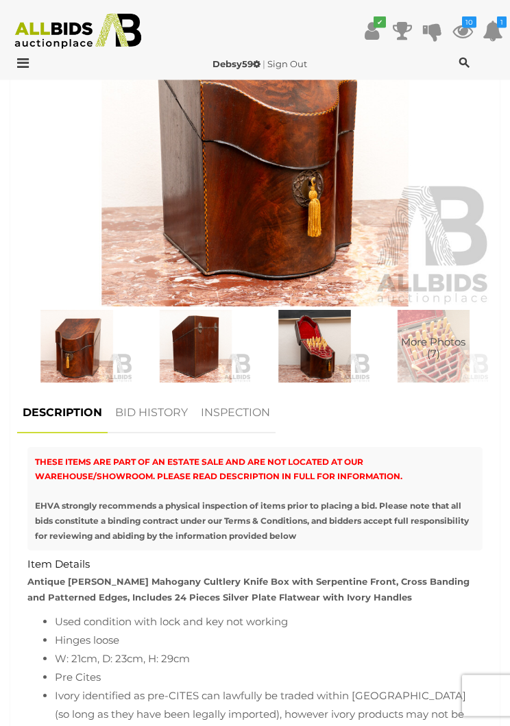
scroll to position [650, 0]
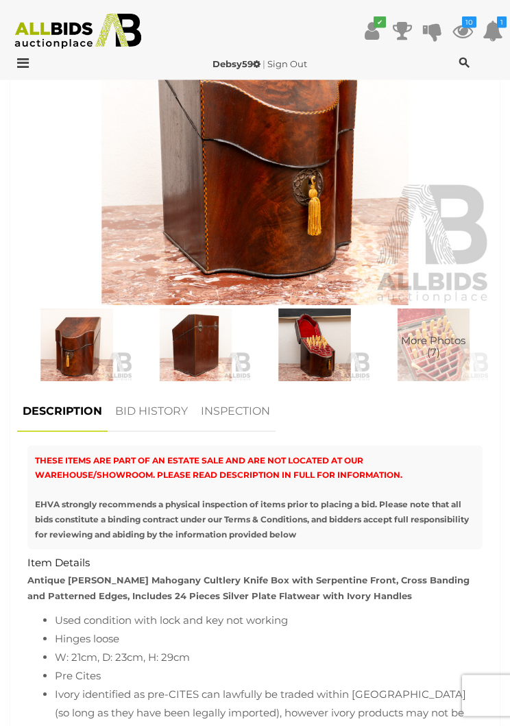
click at [320, 326] on img at bounding box center [314, 345] width 112 height 72
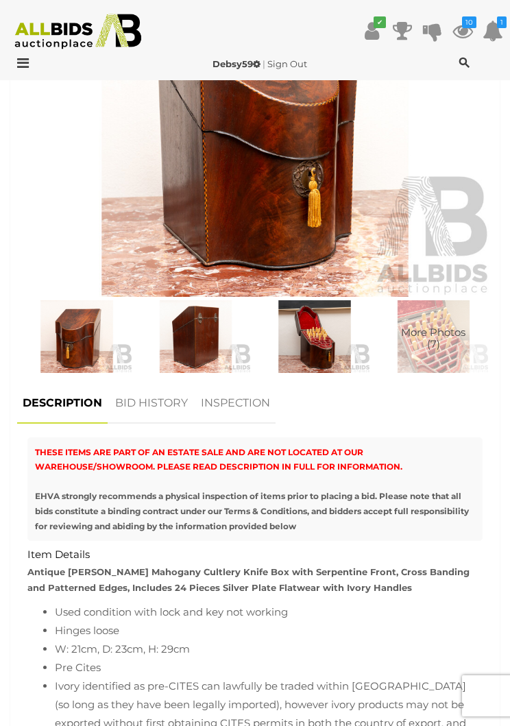
scroll to position [666, 0]
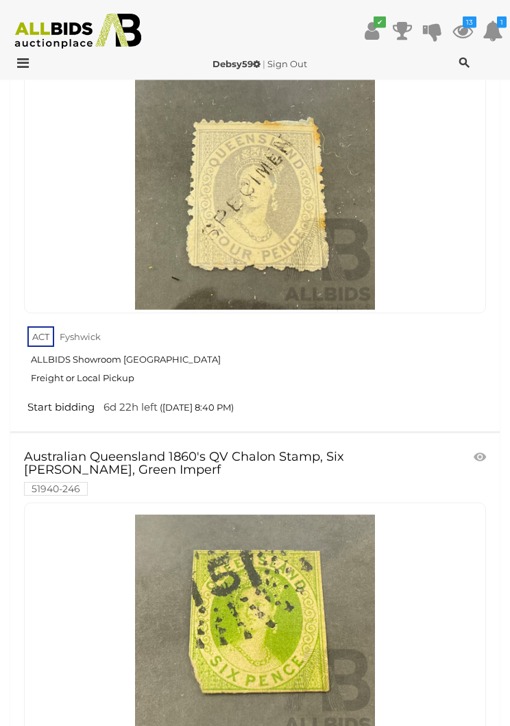
scroll to position [17300, 0]
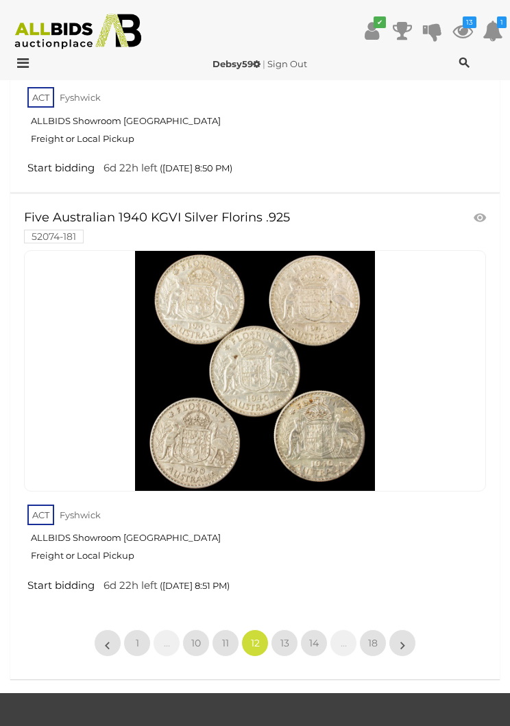
click at [223, 637] on span "11" at bounding box center [225, 643] width 7 height 12
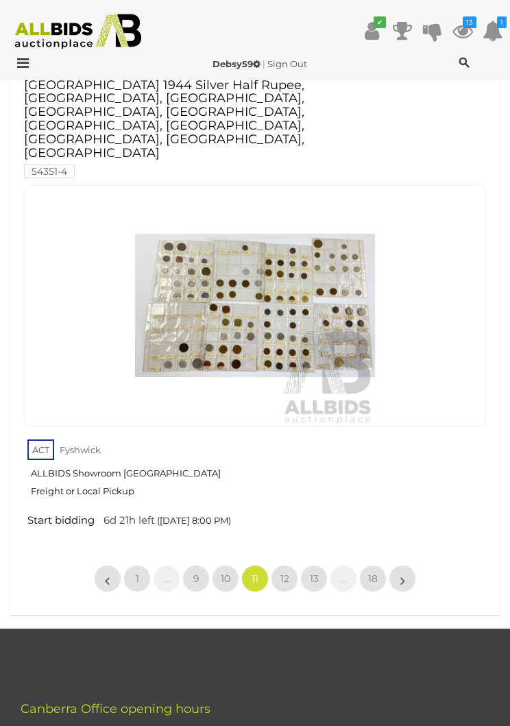
scroll to position [21445, 0]
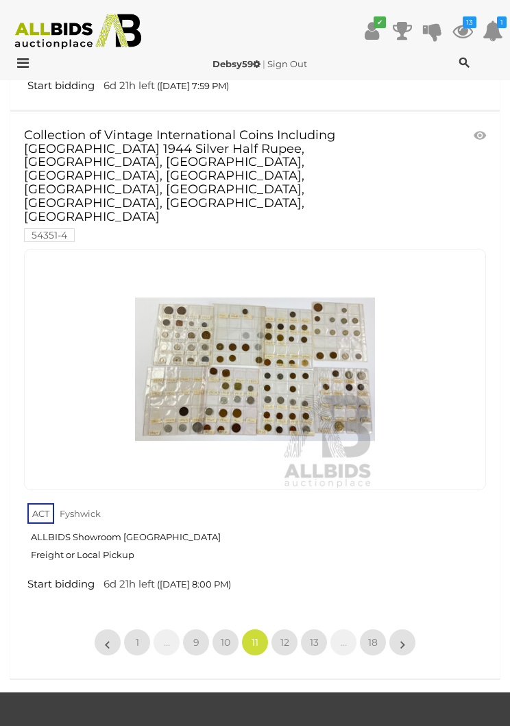
click at [228, 636] on span "10" at bounding box center [226, 642] width 10 height 12
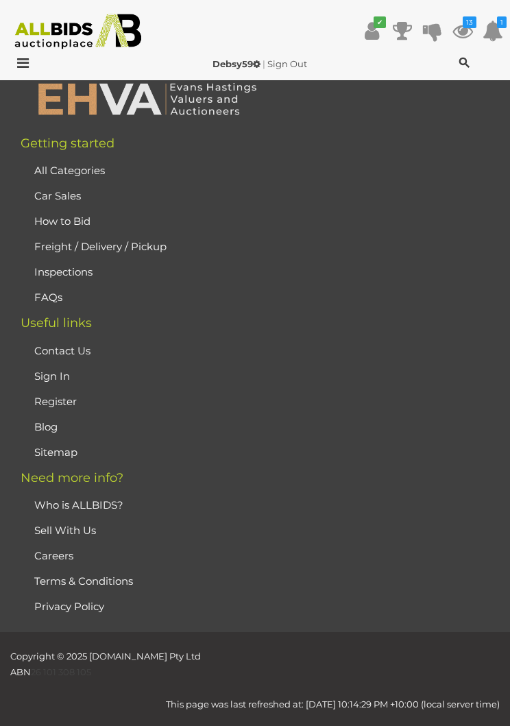
scroll to position [307, 0]
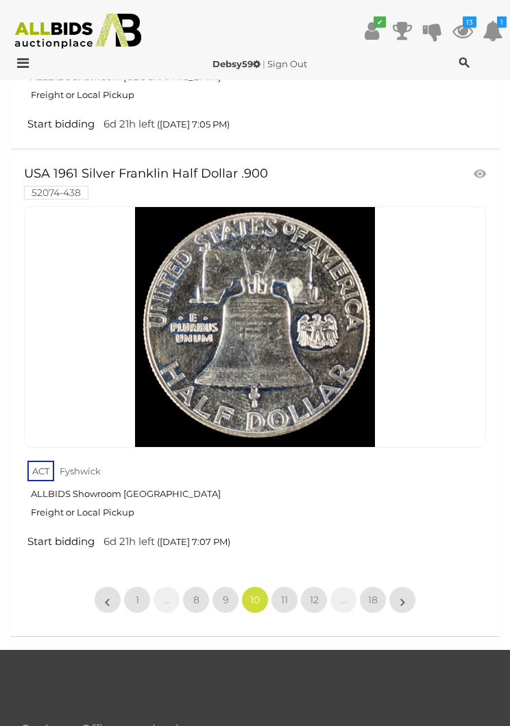
scroll to position [21580, 0]
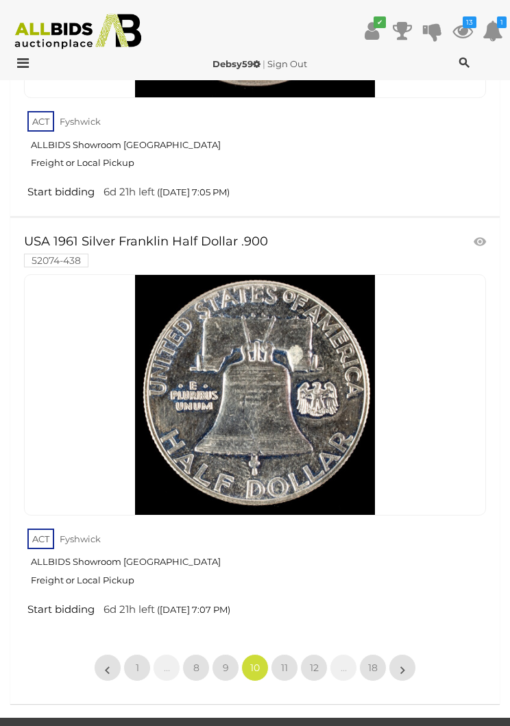
click at [229, 654] on link "9" at bounding box center [225, 667] width 27 height 27
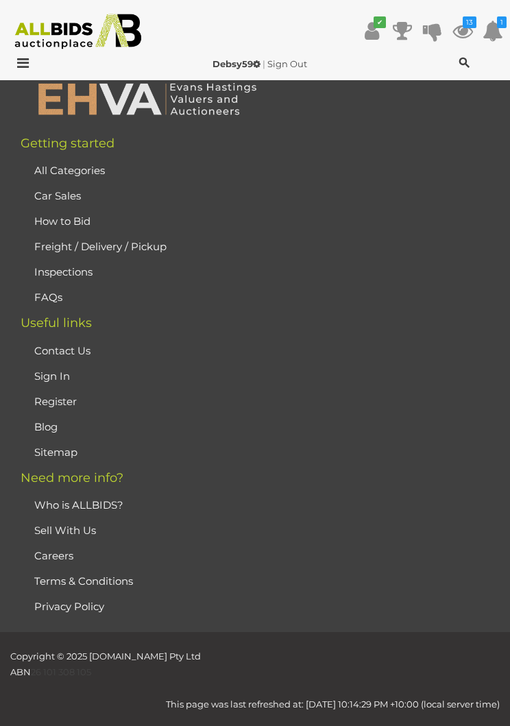
scroll to position [307, 0]
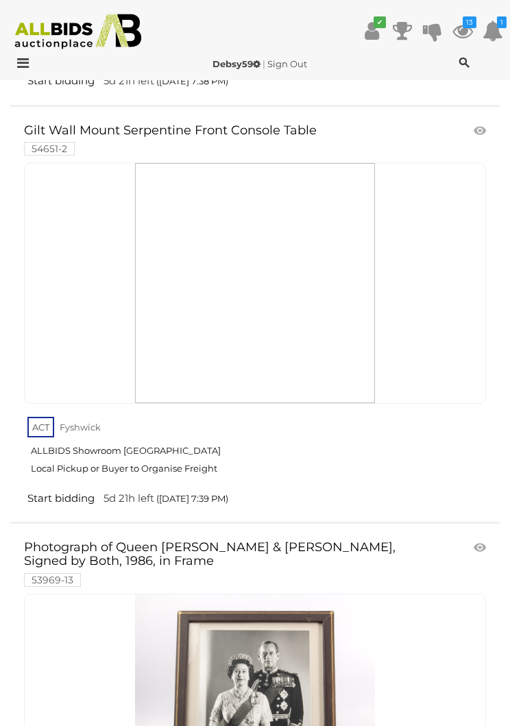
scroll to position [6201, 0]
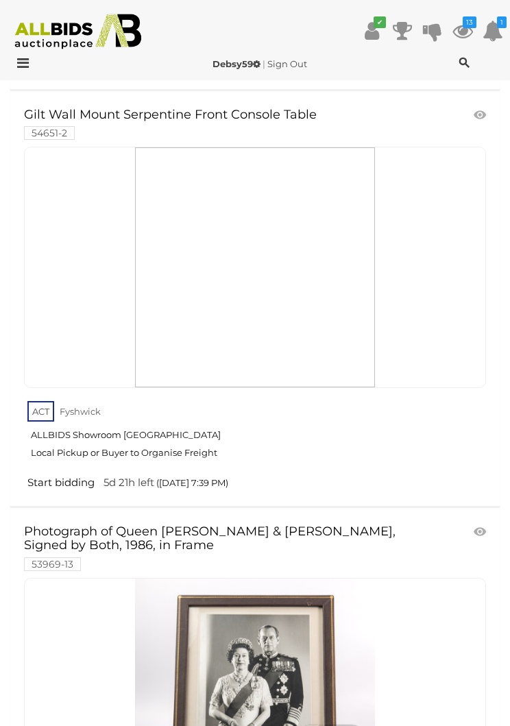
click at [485, 525] on icon at bounding box center [480, 532] width 12 height 14
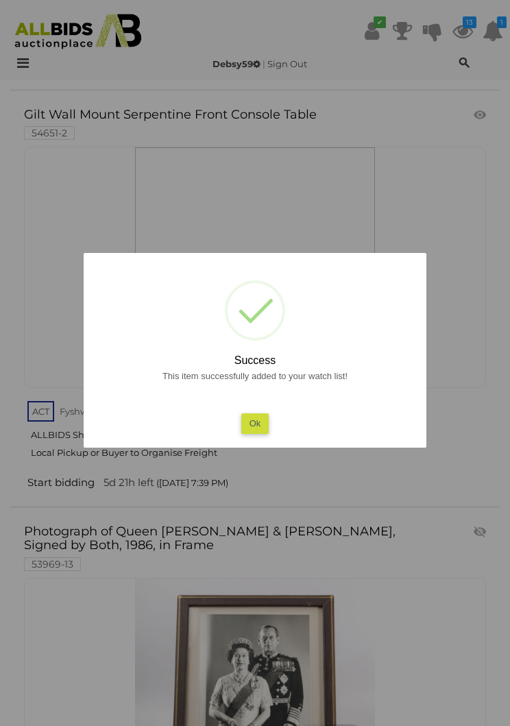
click at [256, 433] on button "Ok" at bounding box center [255, 423] width 28 height 20
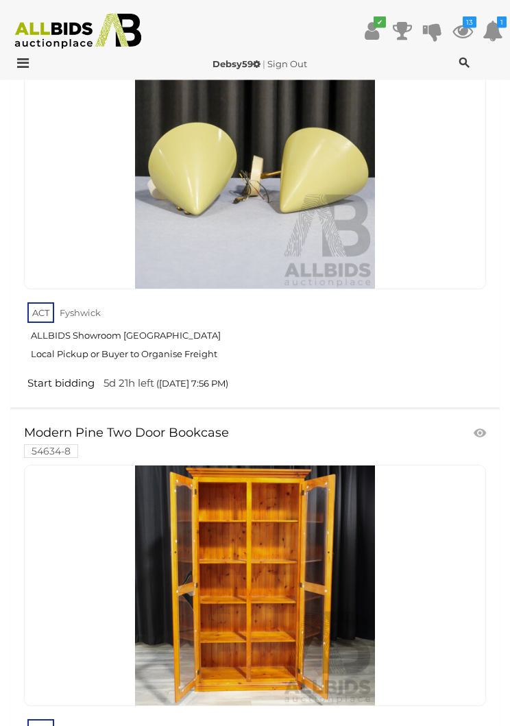
scroll to position [21804, 0]
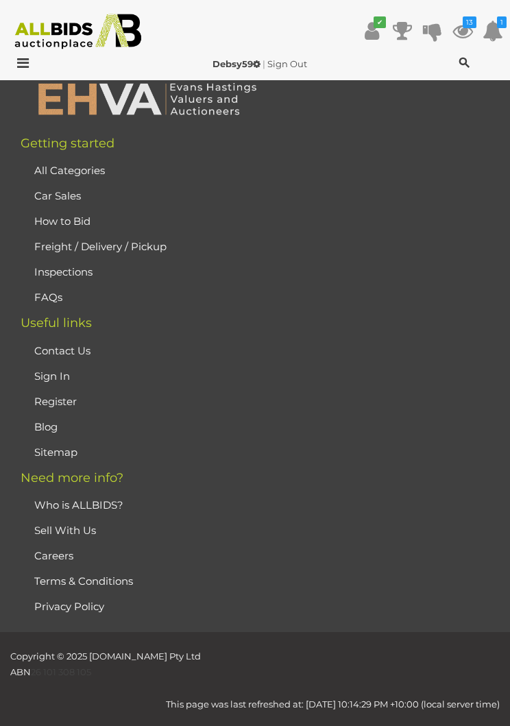
scroll to position [307, 0]
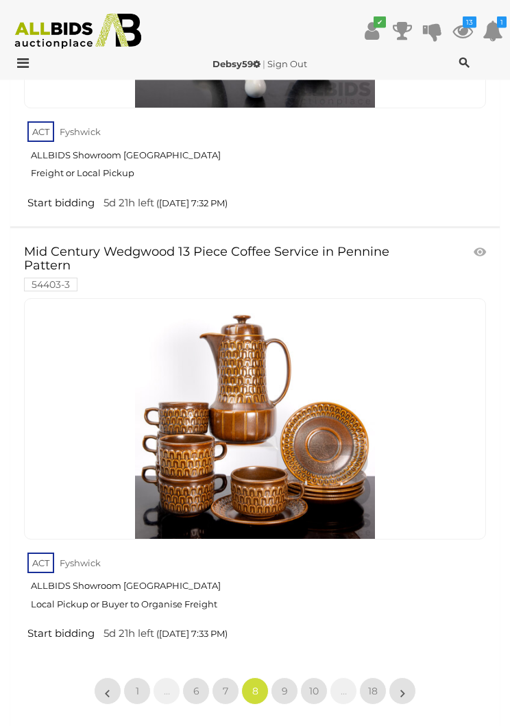
scroll to position [21946, 0]
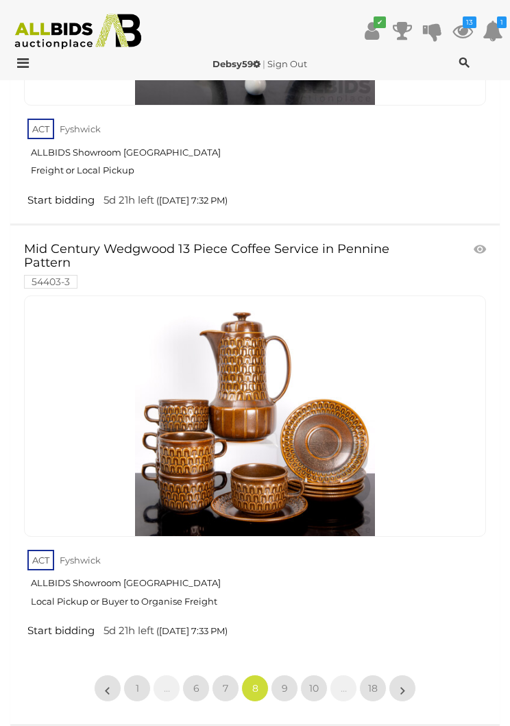
click at [228, 682] on span "7" at bounding box center [225, 688] width 5 height 12
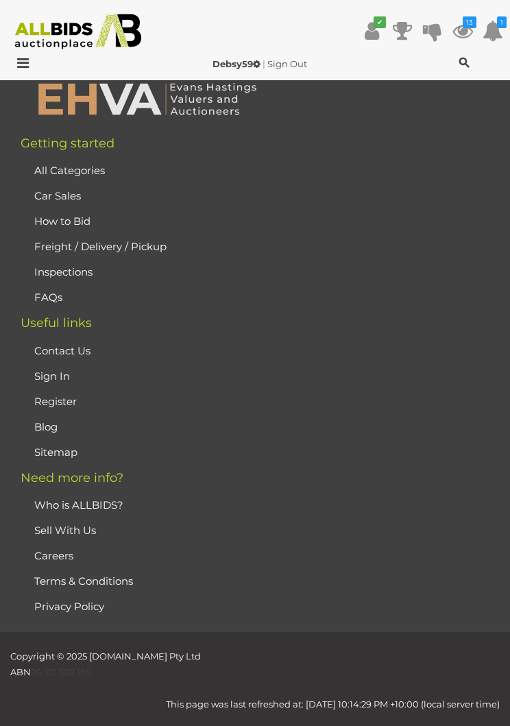
scroll to position [307, 0]
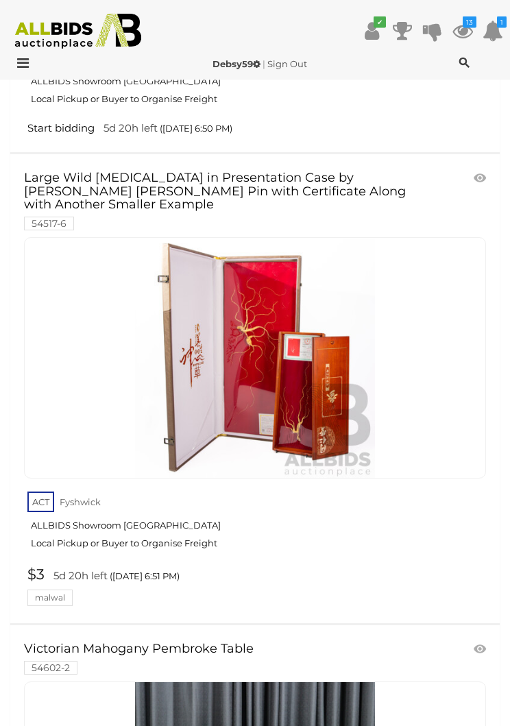
scroll to position [2907, 0]
click at [350, 171] on link "Large Wild Ginseng in Presentation Case by Yang Sheng Zhen Pin with Certificate…" at bounding box center [218, 200] width 389 height 58
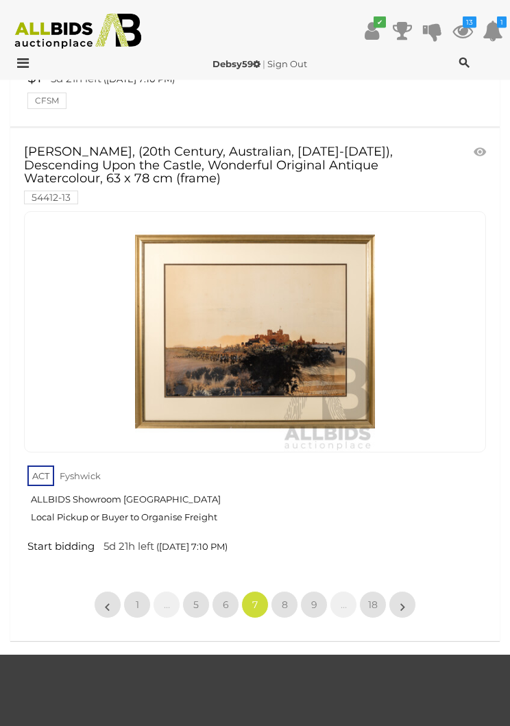
scroll to position [21922, 0]
click at [226, 598] on span "6" at bounding box center [226, 604] width 6 height 12
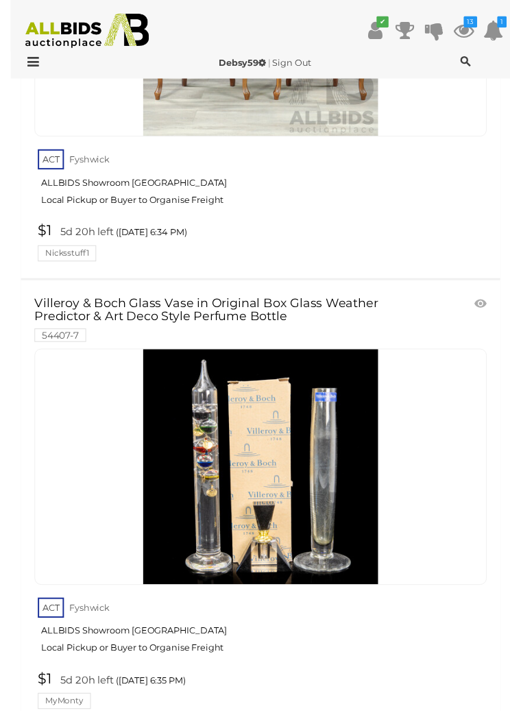
scroll to position [10226, 0]
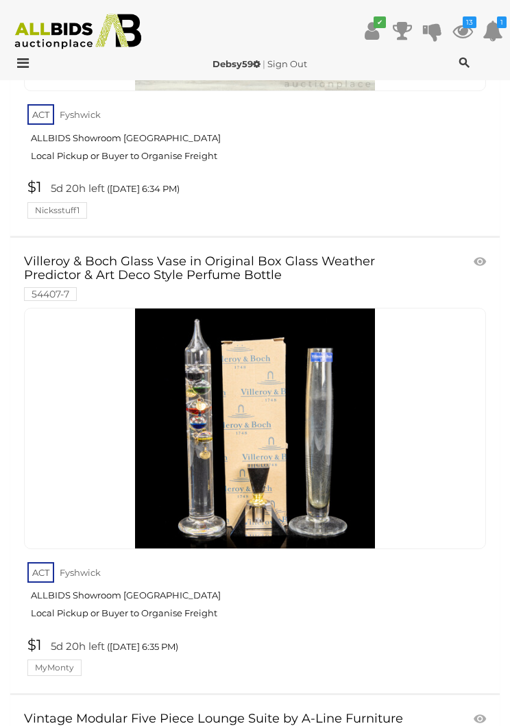
click at [481, 255] on icon at bounding box center [480, 262] width 12 height 14
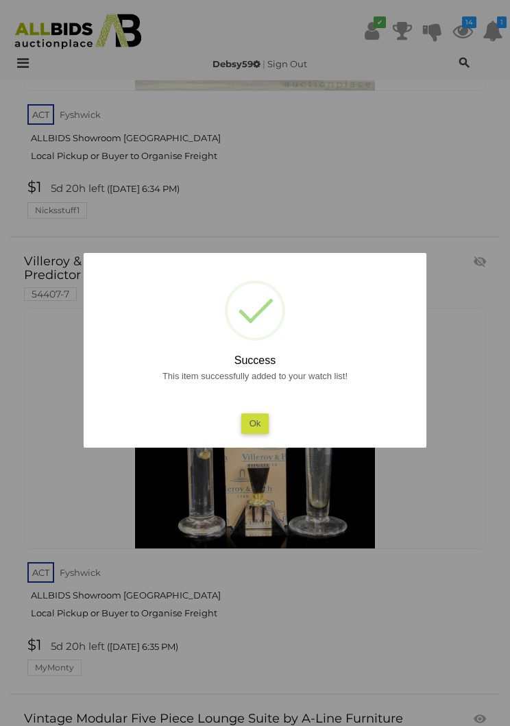
click at [259, 433] on button "Ok" at bounding box center [255, 423] width 28 height 20
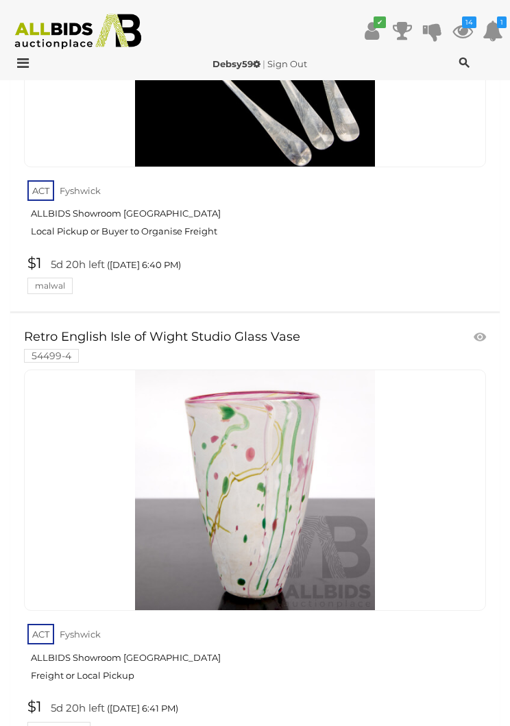
scroll to position [15120, 0]
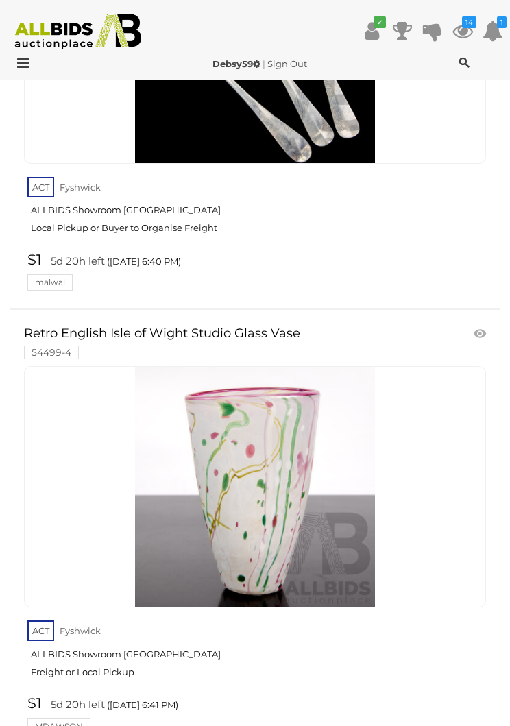
click at [479, 324] on link at bounding box center [481, 334] width 23 height 21
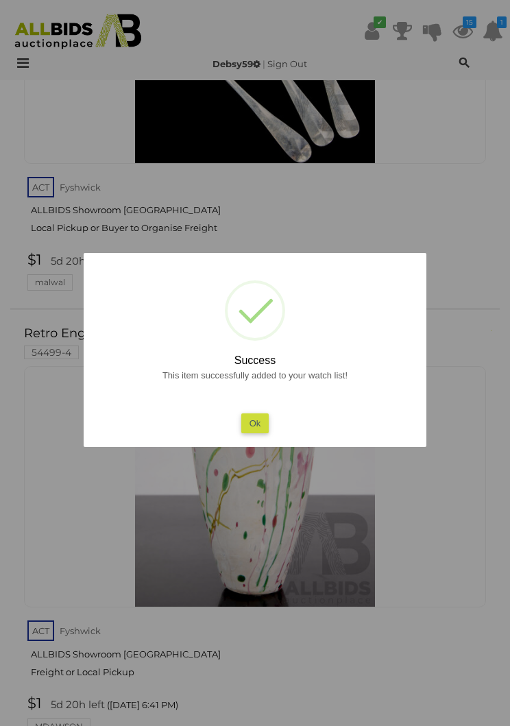
click at [262, 433] on button "Ok" at bounding box center [255, 423] width 28 height 20
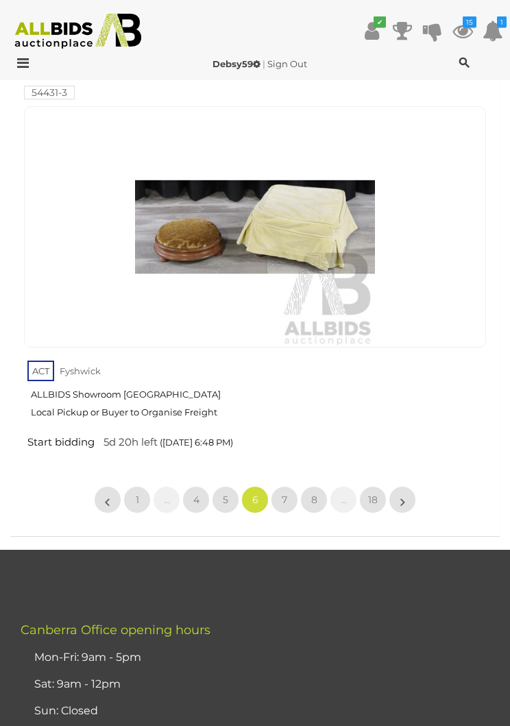
scroll to position [307, 0]
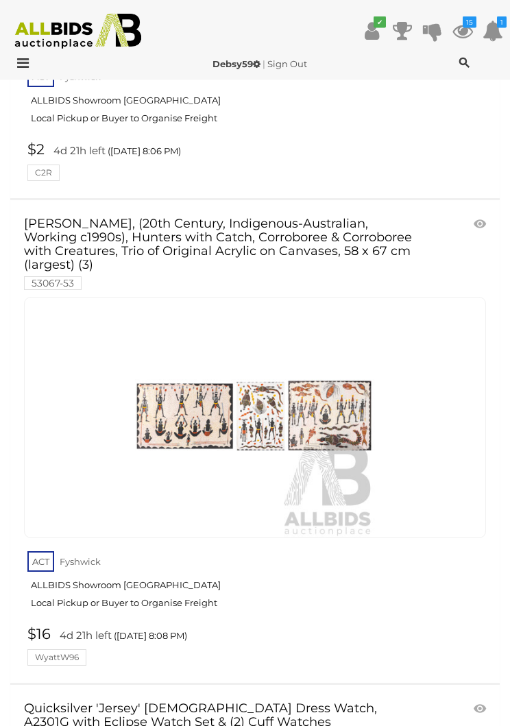
scroll to position [17081, 0]
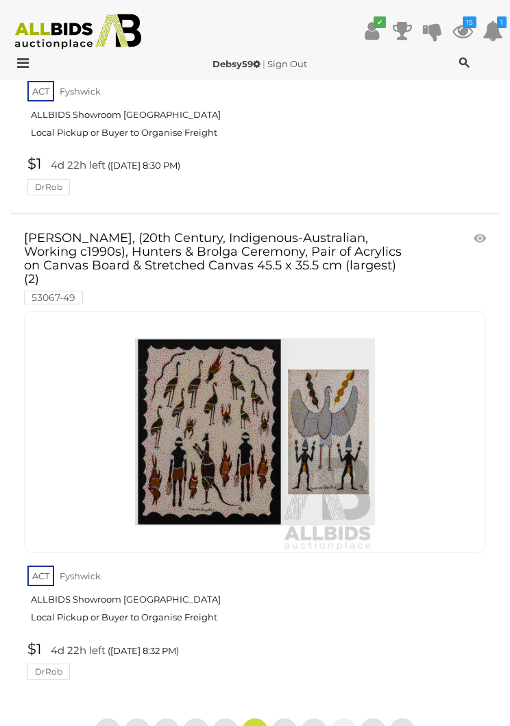
scroll to position [23056, 0]
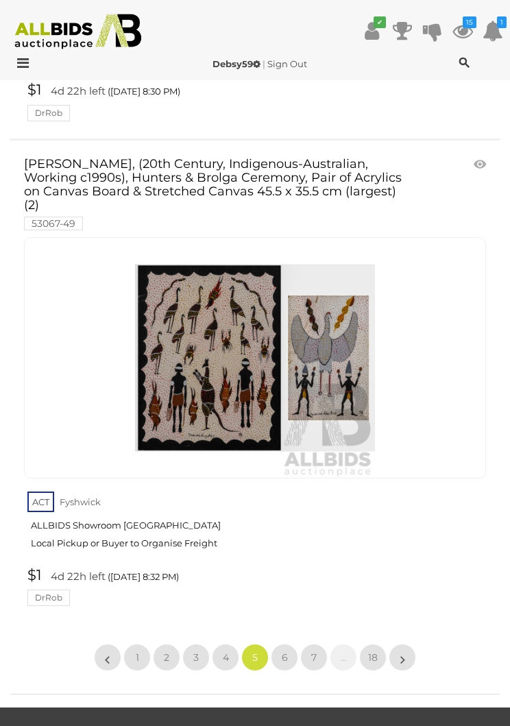
click at [233, 644] on link "4" at bounding box center [225, 657] width 27 height 27
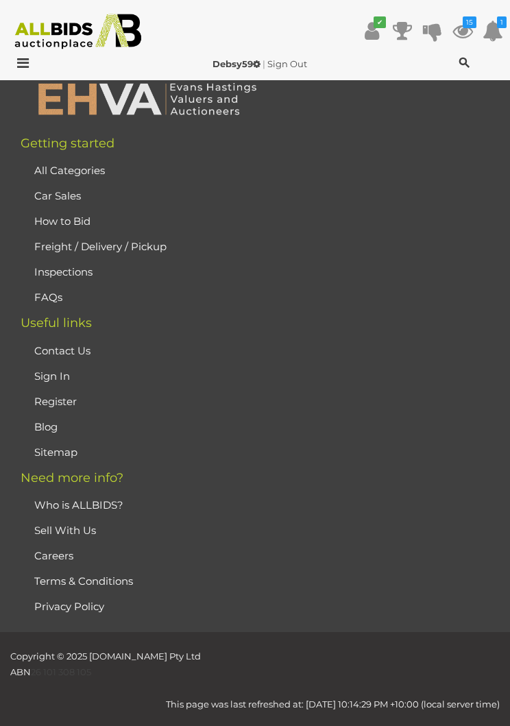
scroll to position [307, 0]
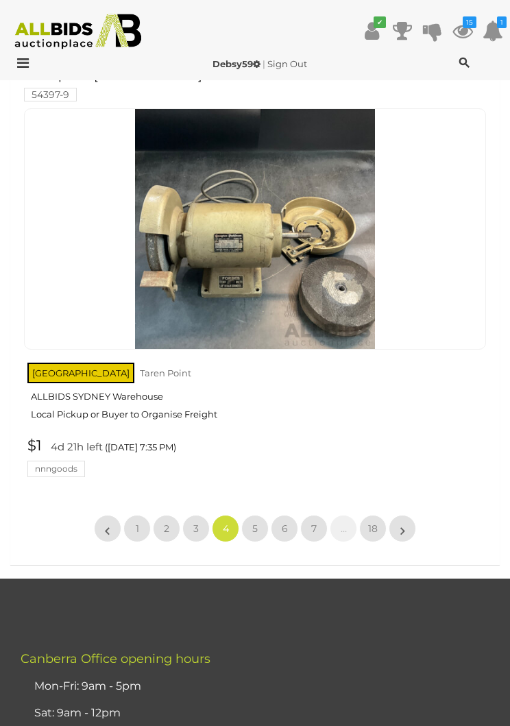
scroll to position [22964, 0]
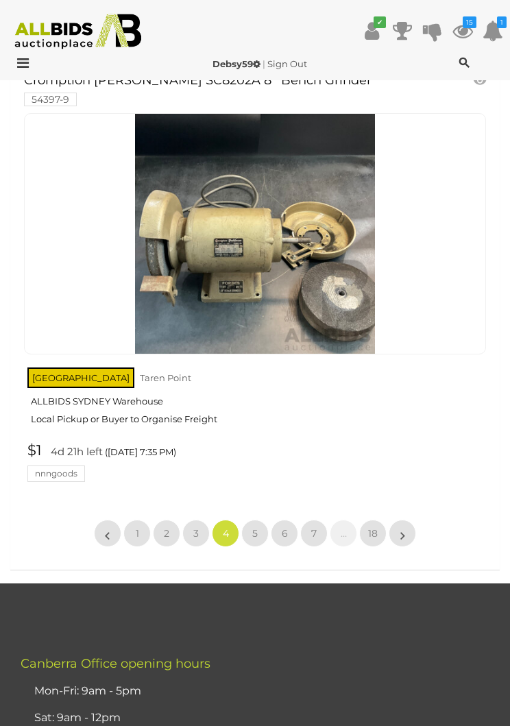
click at [203, 520] on link "3" at bounding box center [195, 533] width 27 height 27
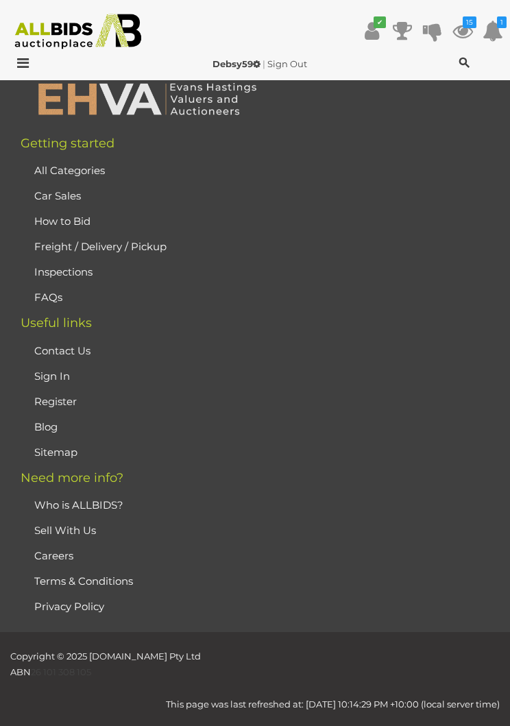
scroll to position [307, 0]
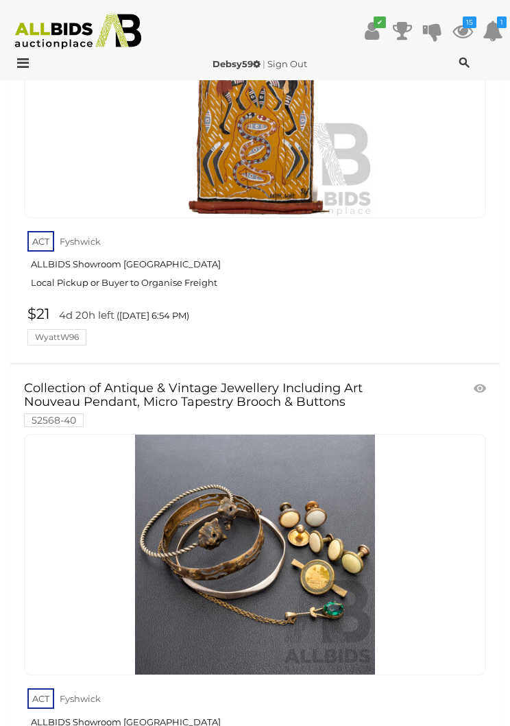
scroll to position [21330, 0]
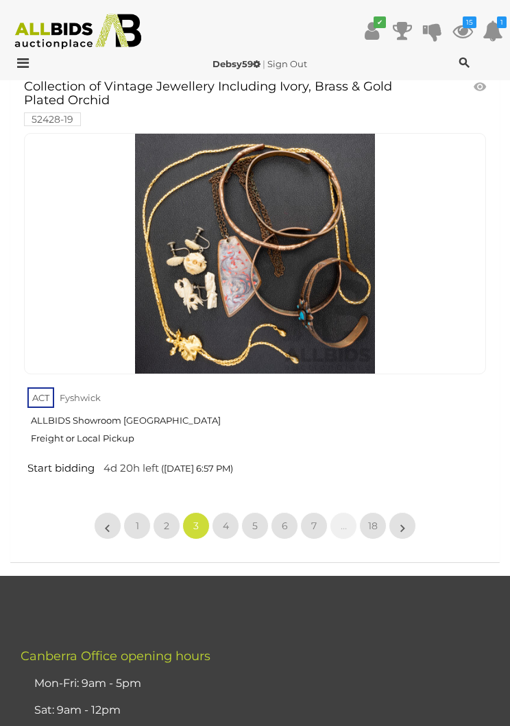
click at [172, 512] on link "2" at bounding box center [166, 525] width 27 height 27
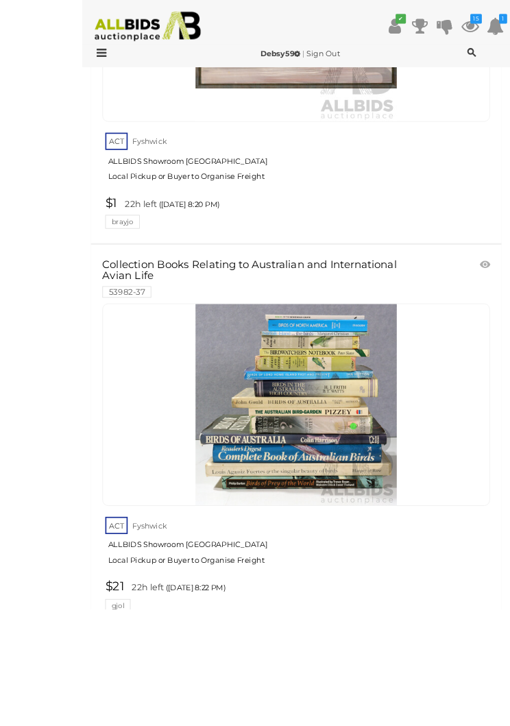
scroll to position [4095, 0]
